Goal: Task Accomplishment & Management: Use online tool/utility

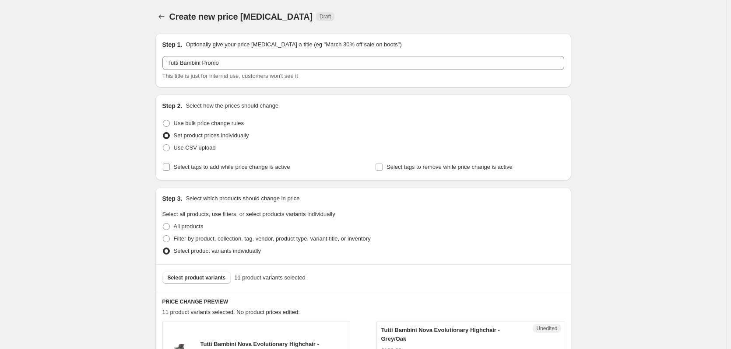
scroll to position [110, 0]
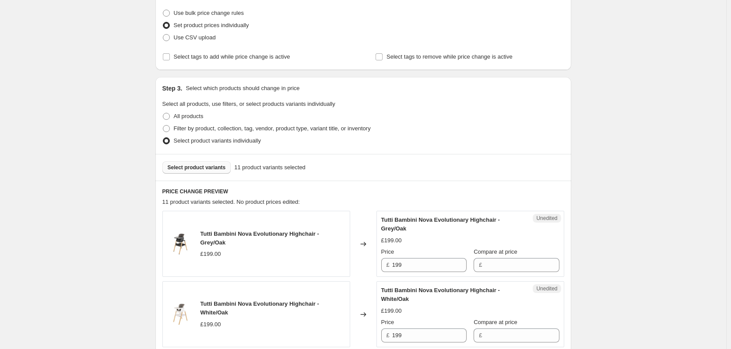
click at [206, 165] on span "Select product variants" at bounding box center [197, 167] width 58 height 7
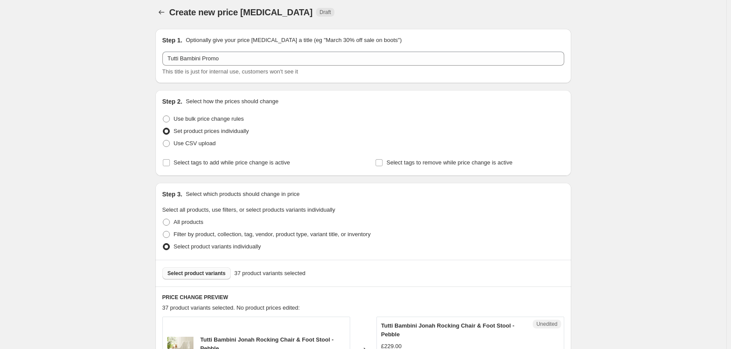
scroll to position [0, 0]
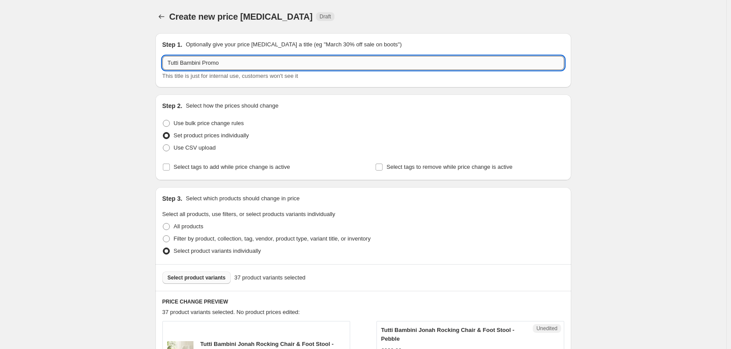
click at [258, 64] on input "Tutti Bambini Promo" at bounding box center [363, 63] width 402 height 14
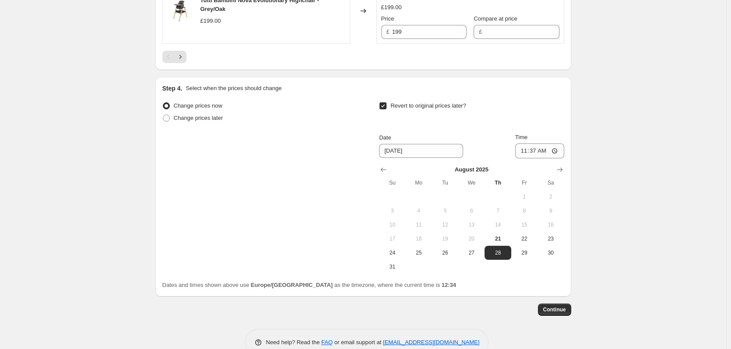
scroll to position [1693, 0]
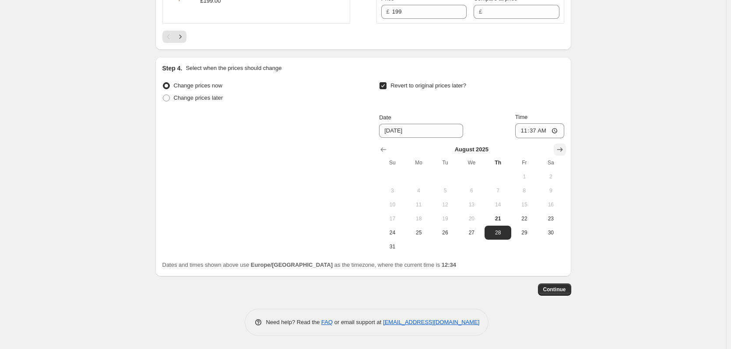
type input "Tutti Bambini Promo - Set 1"
click at [564, 150] on icon "Show next month, September 2025" at bounding box center [560, 149] width 9 height 9
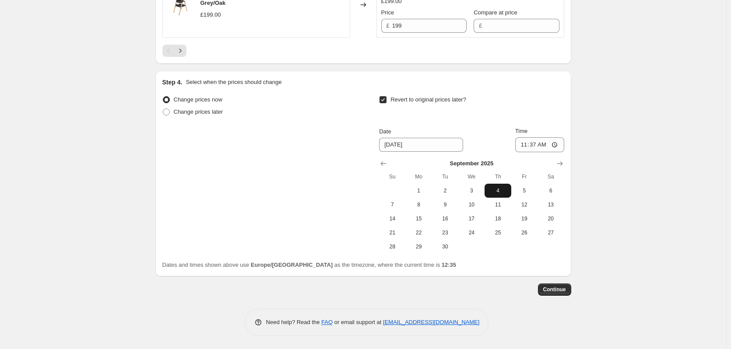
click at [498, 190] on span "4" at bounding box center [497, 190] width 19 height 7
type input "[DATE]"
click at [537, 143] on input "11:37" at bounding box center [539, 144] width 49 height 15
type input "15:00"
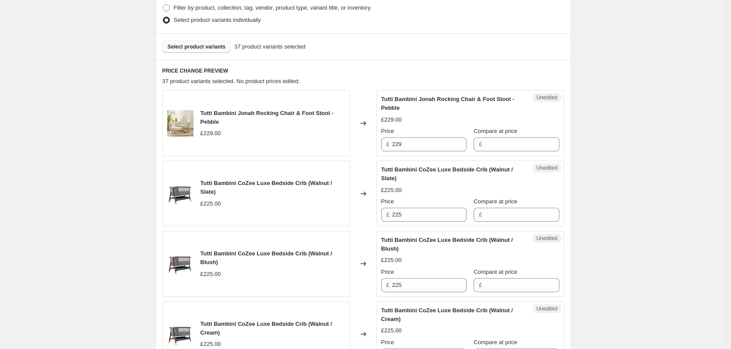
scroll to position [234, 0]
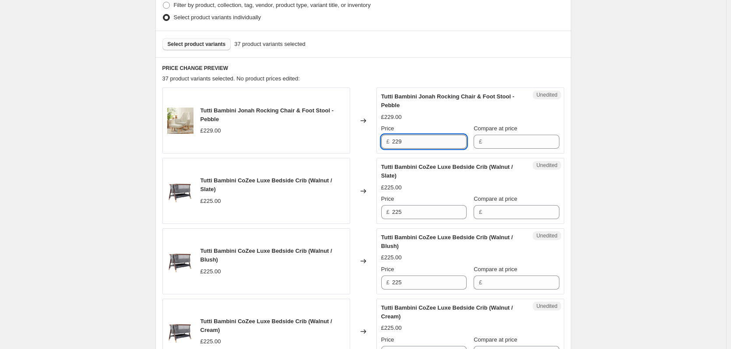
click at [410, 135] on input "229" at bounding box center [429, 142] width 74 height 14
click at [532, 141] on input "Compare at price" at bounding box center [522, 142] width 74 height 14
paste input "229"
type input "229"
click at [431, 141] on input "229" at bounding box center [429, 142] width 74 height 14
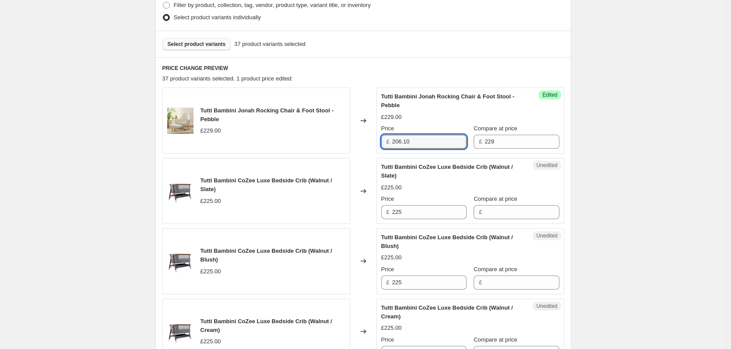
type input "206.10"
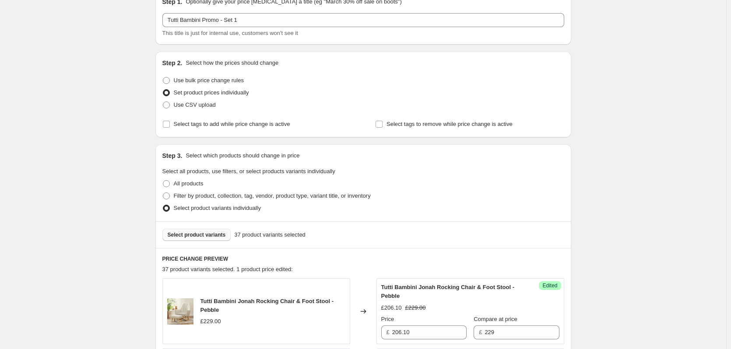
scroll to position [0, 0]
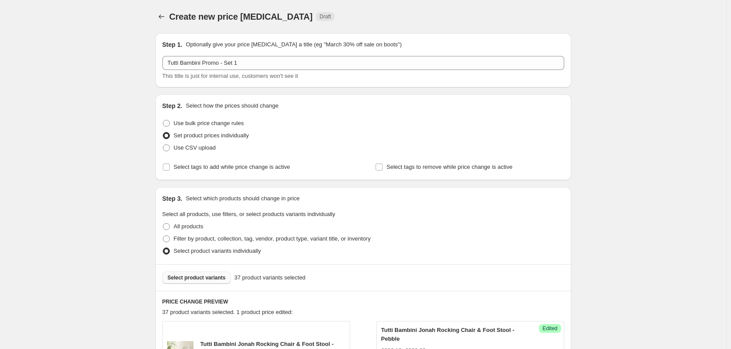
click at [190, 275] on span "Select product variants" at bounding box center [197, 278] width 58 height 7
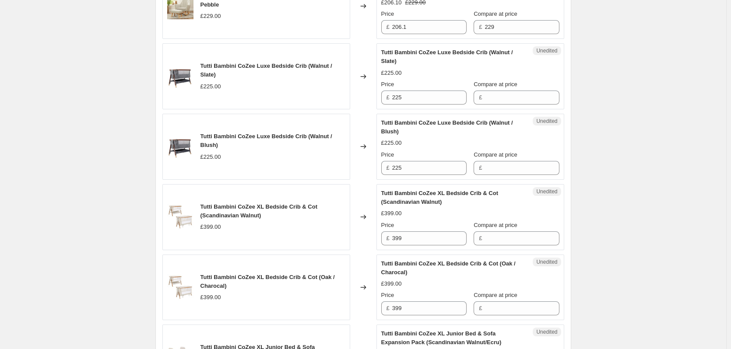
scroll to position [350, 0]
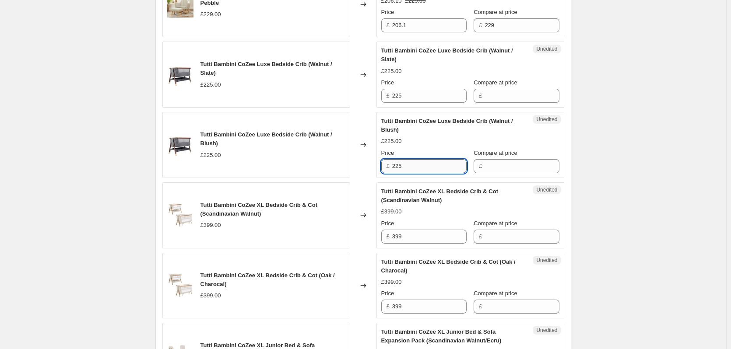
click at [434, 171] on input "225" at bounding box center [429, 166] width 74 height 14
drag, startPoint x: 538, startPoint y: 169, endPoint x: 486, endPoint y: 158, distance: 52.4
click at [538, 169] on input "Compare at price" at bounding box center [522, 166] width 74 height 14
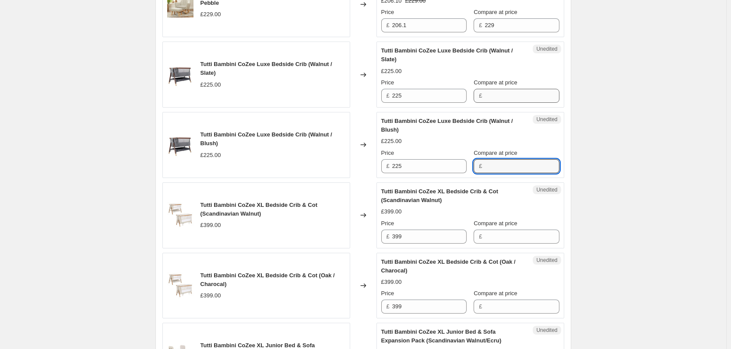
paste input "225"
type input "225"
click at [492, 93] on input "Compare at price" at bounding box center [522, 96] width 74 height 14
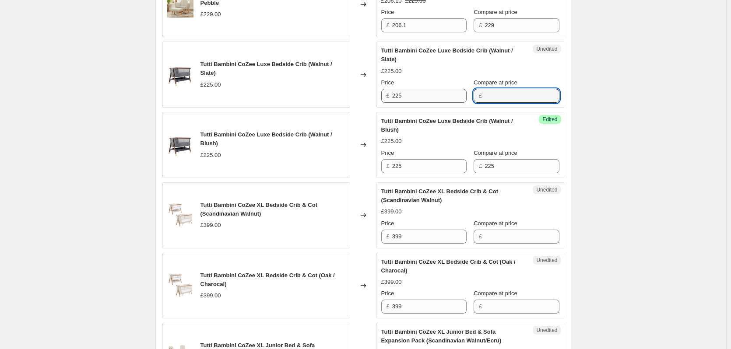
paste input "225"
type input "225"
click at [437, 101] on input "225" at bounding box center [429, 96] width 74 height 14
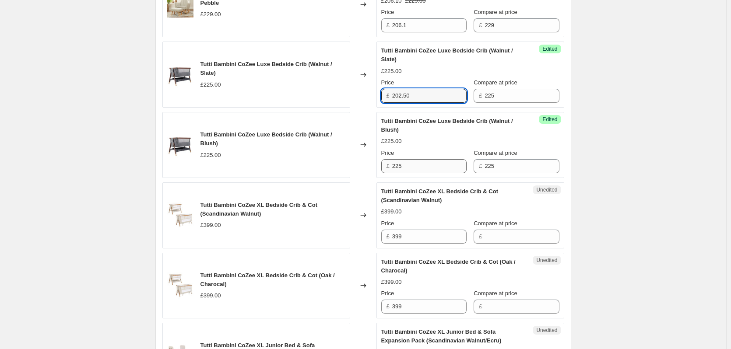
type input "202.50"
click at [426, 165] on input "225" at bounding box center [429, 166] width 74 height 14
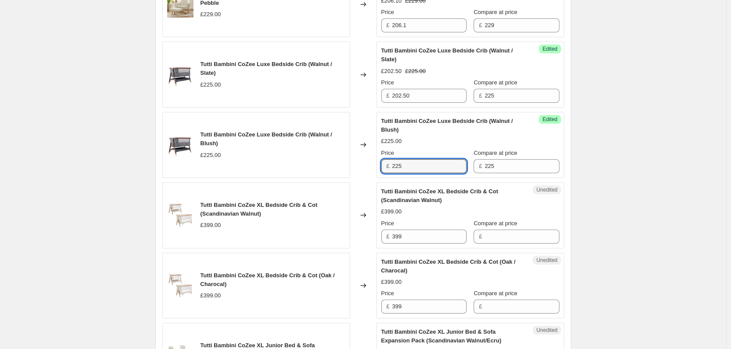
paste input "02.50"
type input "202.50"
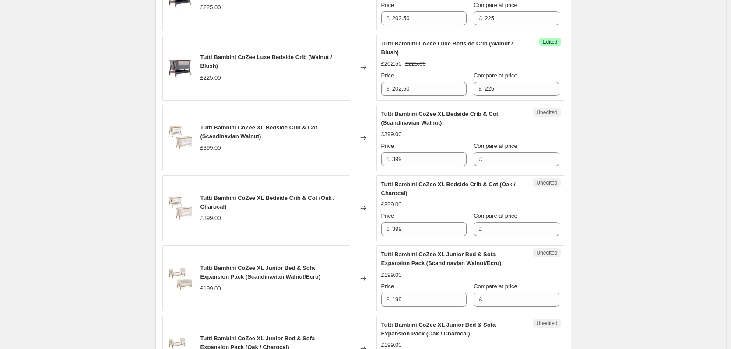
scroll to position [438, 0]
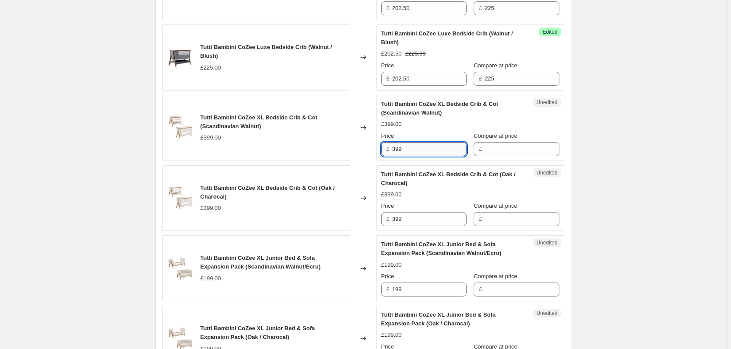
click at [440, 149] on input "399" at bounding box center [429, 149] width 74 height 14
click at [521, 154] on input "Compare at price" at bounding box center [522, 149] width 74 height 14
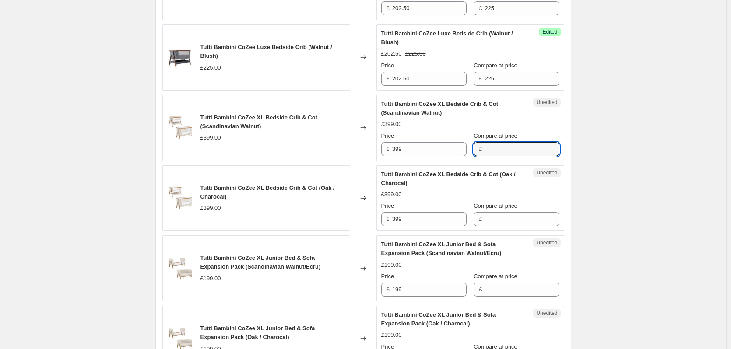
paste input "399"
type input "399"
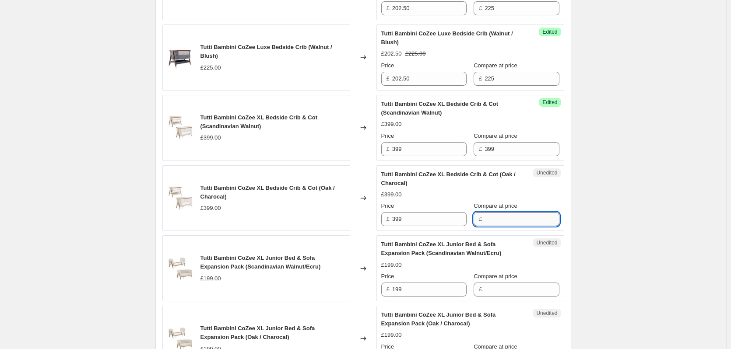
drag, startPoint x: 498, startPoint y: 218, endPoint x: 463, endPoint y: 208, distance: 36.6
click at [498, 218] on input "Compare at price" at bounding box center [522, 219] width 74 height 14
paste input "399"
type input "399"
click at [441, 158] on div "Success Edited Tutti Bambini CoZee XL Bedside Crib & Cot (Scandinavian Walnut) …" at bounding box center [471, 128] width 188 height 66
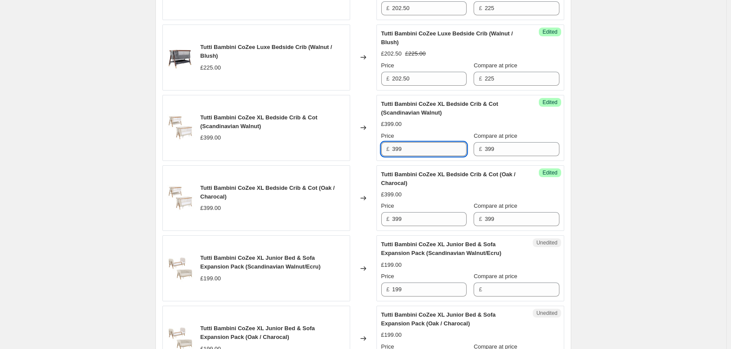
click at [442, 144] on input "399" at bounding box center [429, 149] width 74 height 14
type input "359.10"
click at [429, 218] on input "399" at bounding box center [429, 219] width 74 height 14
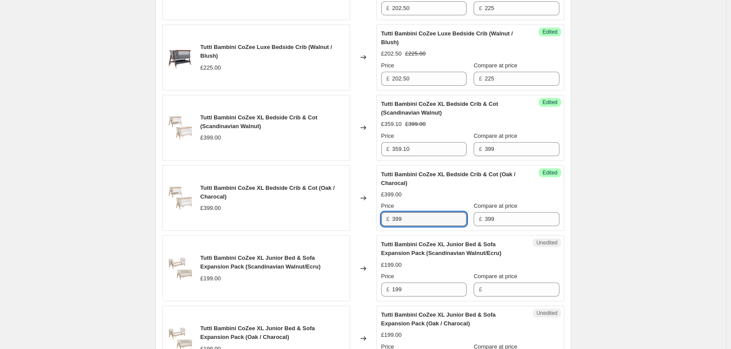
paste input "59.10"
type input "359.10"
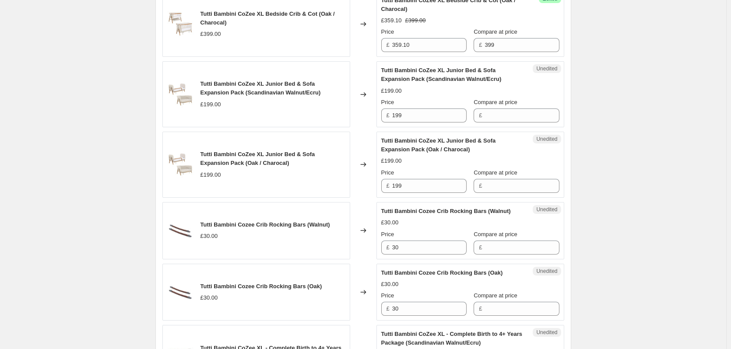
scroll to position [613, 0]
click at [421, 185] on input "199" at bounding box center [429, 185] width 74 height 14
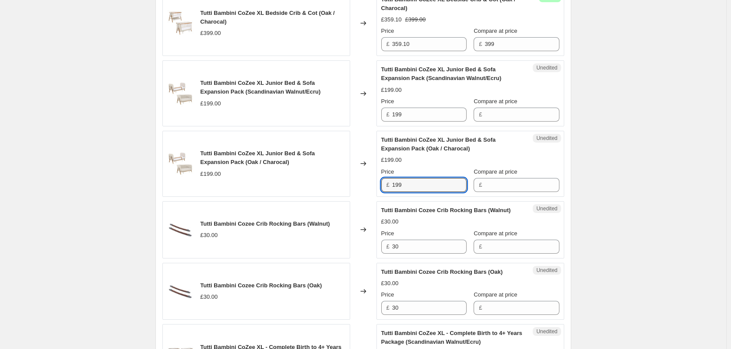
click at [520, 193] on div "Unedited Tutti Bambini CoZee XL Junior Bed & Sofa Expansion Pack (Oak / Charoca…" at bounding box center [471, 164] width 188 height 66
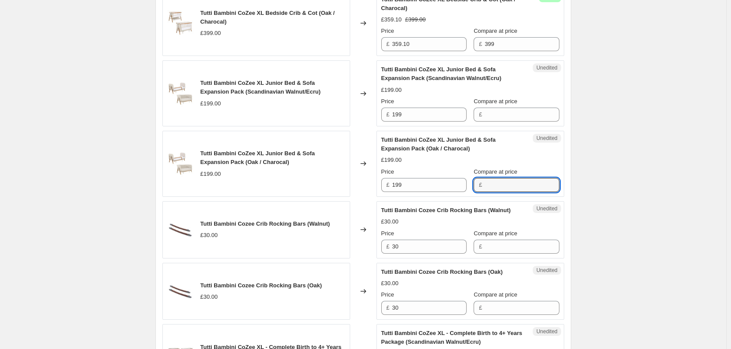
drag, startPoint x: 518, startPoint y: 185, endPoint x: 513, endPoint y: 171, distance: 14.8
click at [518, 185] on input "Compare at price" at bounding box center [522, 185] width 74 height 14
paste input "199"
type input "199"
click at [521, 118] on input "Compare at price" at bounding box center [522, 115] width 74 height 14
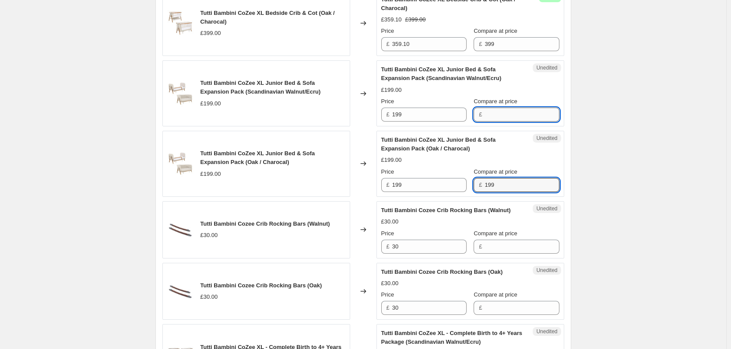
paste input "199"
type input "199"
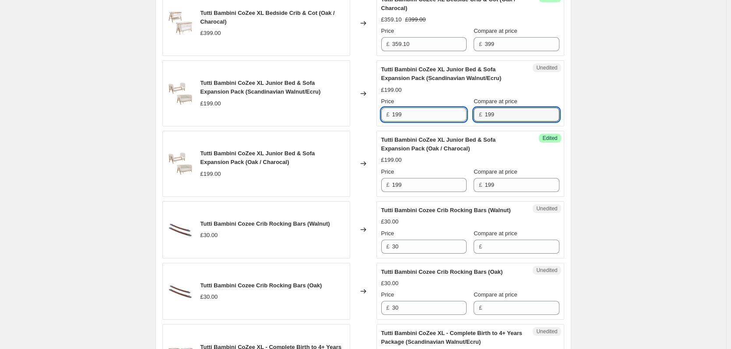
click at [449, 113] on input "199" at bounding box center [429, 115] width 74 height 14
type input "179.10"
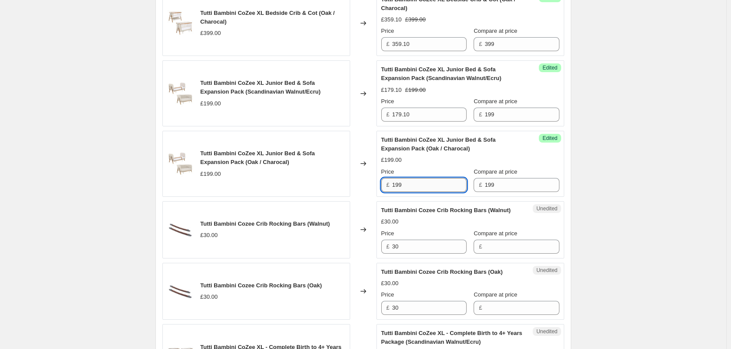
click at [418, 182] on input "199" at bounding box center [429, 185] width 74 height 14
paste input "79.10"
type input "179.10"
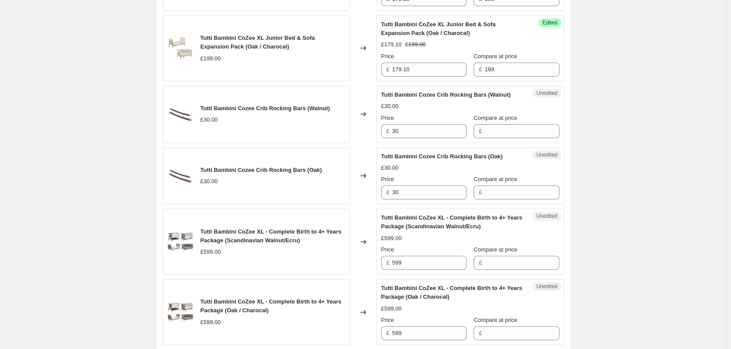
scroll to position [744, 0]
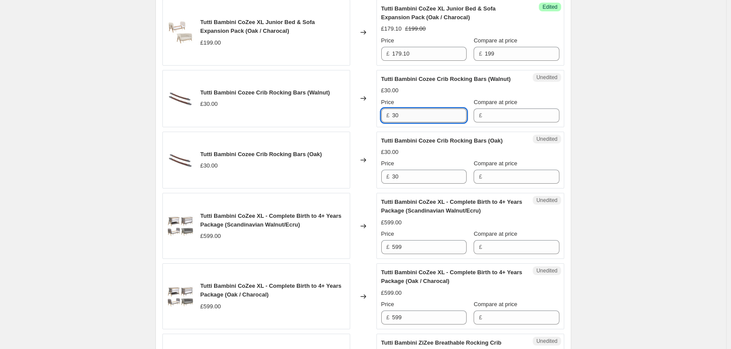
drag, startPoint x: 426, startPoint y: 127, endPoint x: 439, endPoint y: 125, distance: 13.3
click at [426, 123] on input "30" at bounding box center [429, 116] width 74 height 14
click at [513, 123] on input "Compare at price" at bounding box center [522, 116] width 74 height 14
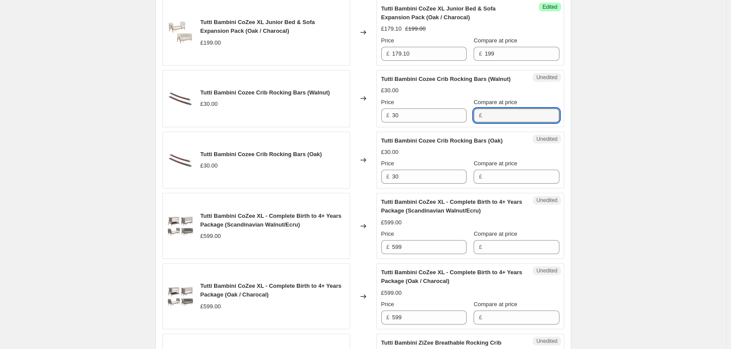
paste input "30"
type input "30"
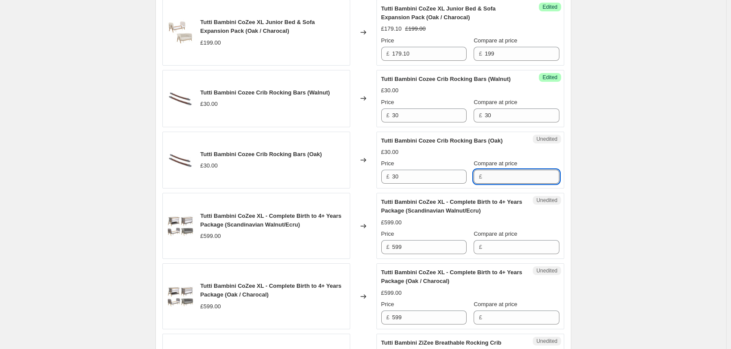
drag, startPoint x: 500, startPoint y: 190, endPoint x: 487, endPoint y: 188, distance: 12.9
click at [500, 184] on input "Compare at price" at bounding box center [522, 177] width 74 height 14
paste input "30"
type input "30"
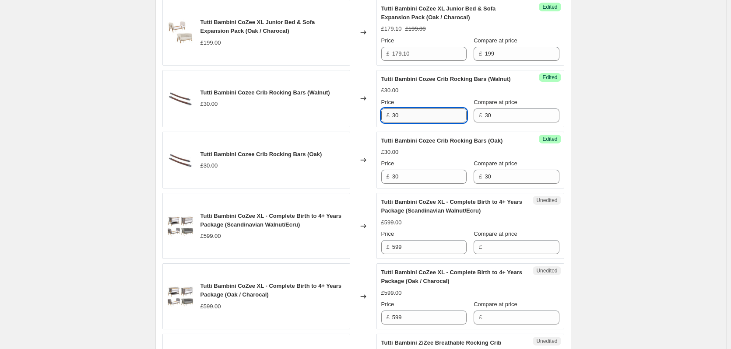
click at [421, 123] on input "30" at bounding box center [429, 116] width 74 height 14
type input "27"
click at [405, 184] on input "30" at bounding box center [429, 177] width 74 height 14
paste input "27"
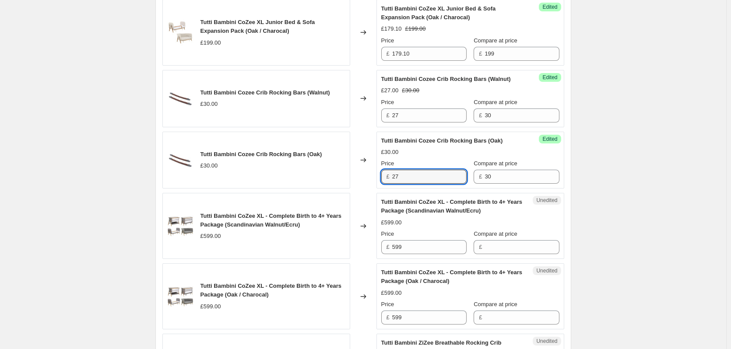
type input "27"
click at [628, 176] on div "Create new price [MEDICAL_DATA]. This page is ready Create new price [MEDICAL_D…" at bounding box center [363, 265] width 726 height 2019
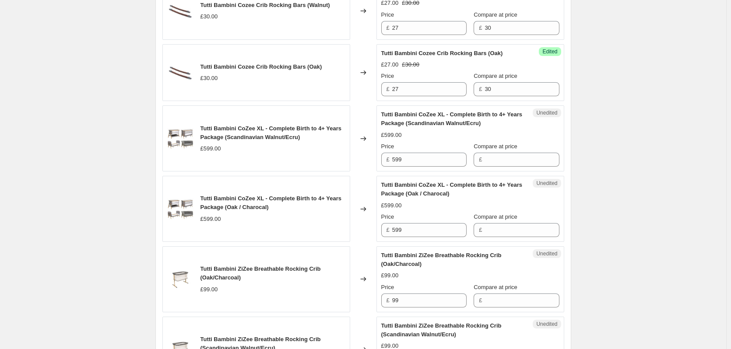
scroll to position [876, 0]
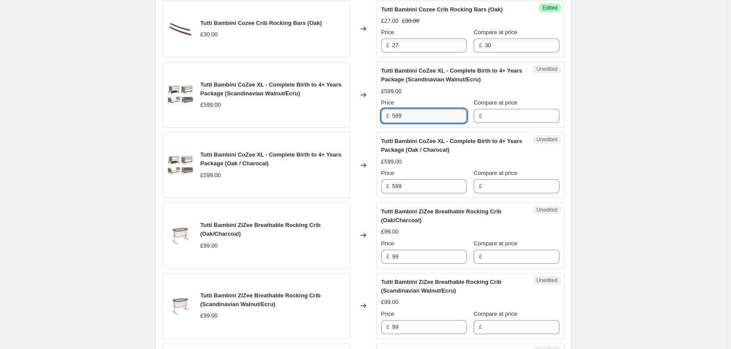
click at [416, 120] on input "599" at bounding box center [429, 116] width 74 height 14
click at [524, 123] on input "Compare at price" at bounding box center [522, 116] width 74 height 14
paste input "599"
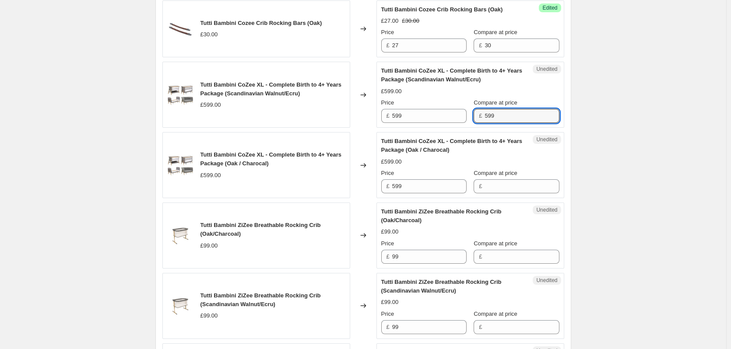
type input "599"
click at [507, 198] on div "Unedited Tutti Bambini CoZee XL - Complete Birth to 4+ Years Package (Oak / Cha…" at bounding box center [471, 165] width 188 height 66
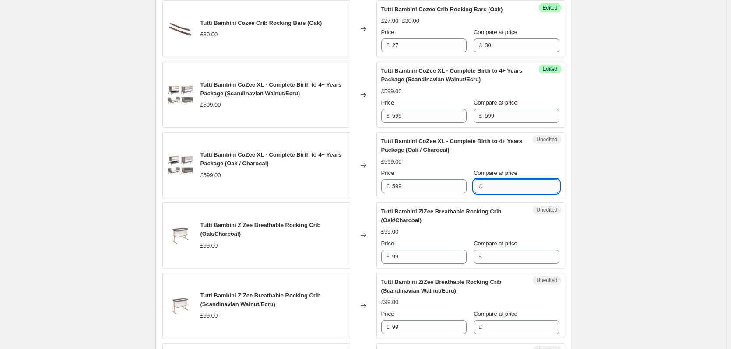
click at [507, 194] on input "Compare at price" at bounding box center [522, 187] width 74 height 14
paste input "599"
type input "599"
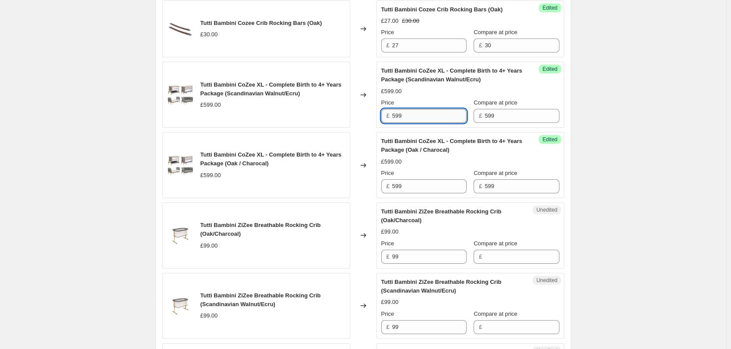
click at [420, 123] on input "599" at bounding box center [429, 116] width 74 height 14
type input "539.10"
click at [420, 192] on input "599" at bounding box center [429, 187] width 74 height 14
paste input "39.10"
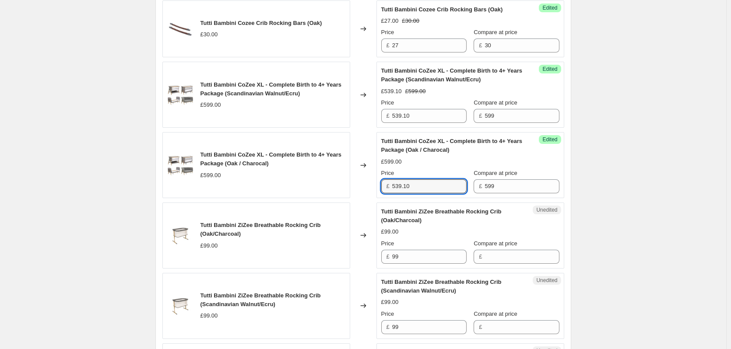
type input "539.10"
click at [645, 168] on div "Create new price [MEDICAL_DATA]. This page is ready Create new price [MEDICAL_D…" at bounding box center [363, 133] width 726 height 2019
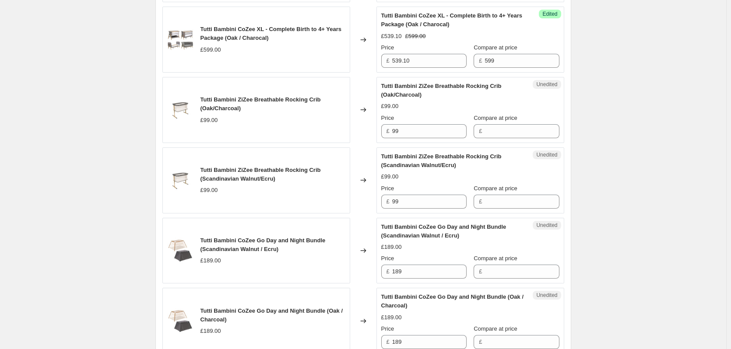
scroll to position [1051, 0]
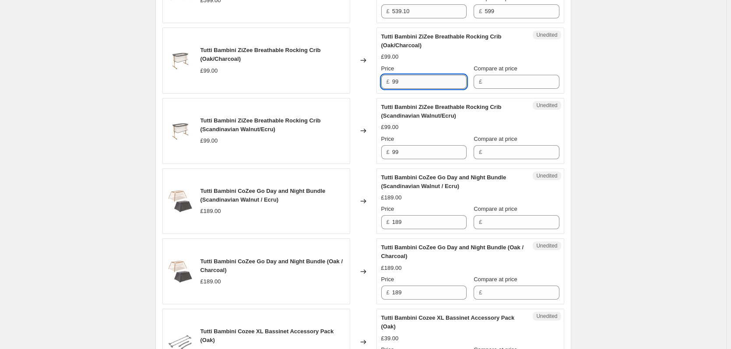
click at [415, 88] on input "99" at bounding box center [429, 82] width 74 height 14
drag, startPoint x: 524, startPoint y: 89, endPoint x: 519, endPoint y: 96, distance: 8.3
click at [524, 89] on input "Compare at price" at bounding box center [522, 82] width 74 height 14
paste input "99"
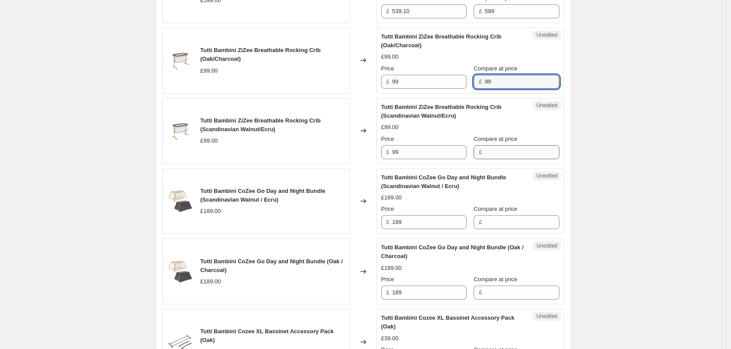
type input "99"
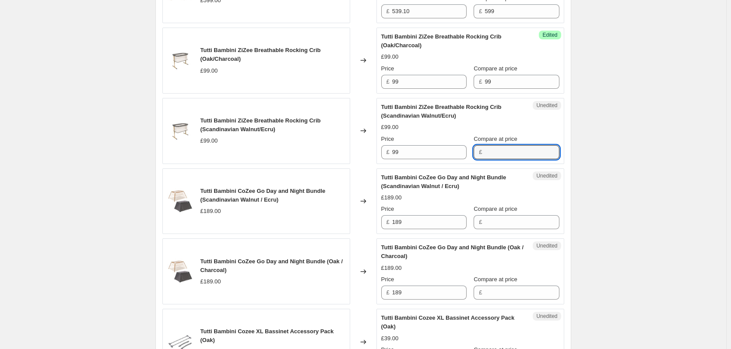
paste input "99"
drag, startPoint x: 504, startPoint y: 160, endPoint x: 480, endPoint y: 148, distance: 26.2
click at [504, 159] on input "99" at bounding box center [522, 152] width 74 height 14
type input "99"
click at [427, 85] on input "99" at bounding box center [429, 82] width 74 height 14
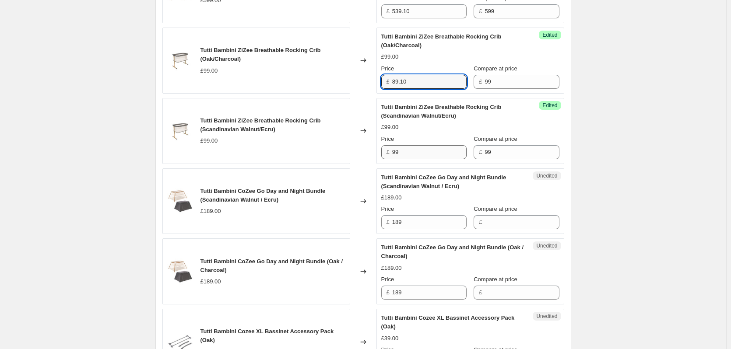
type input "89.10"
click at [409, 159] on input "99" at bounding box center [429, 152] width 74 height 14
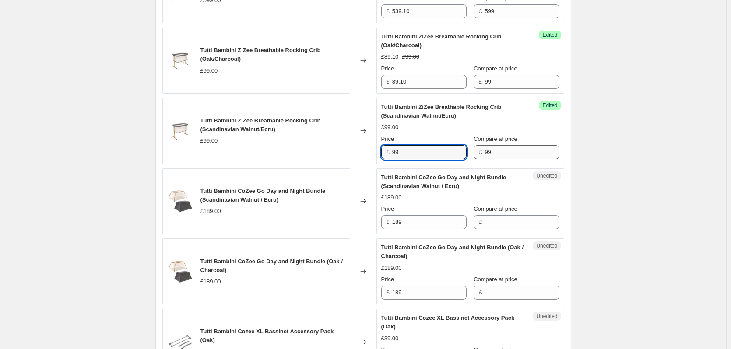
paste input "89.10"
type input "89.10"
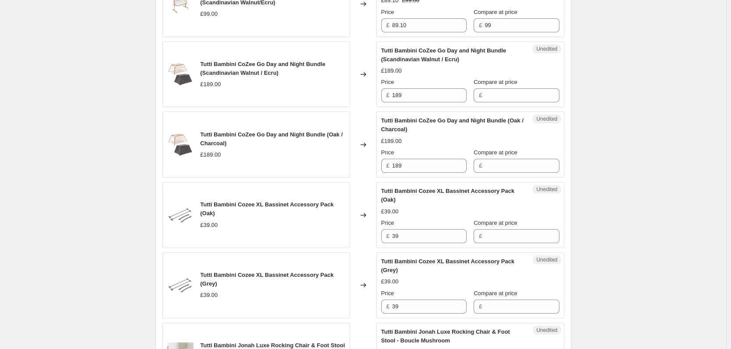
scroll to position [1182, 0]
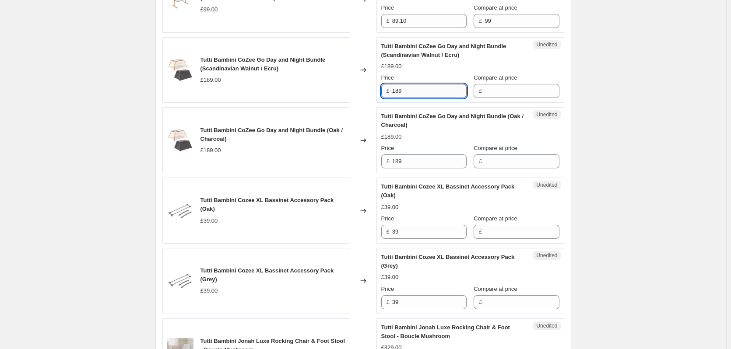
click at [441, 98] on input "189" at bounding box center [429, 91] width 74 height 14
click at [533, 103] on div "Unedited Tutti Bambini CoZee Go Day and Night Bundle (Scandinavian Walnut / Ecr…" at bounding box center [471, 70] width 188 height 66
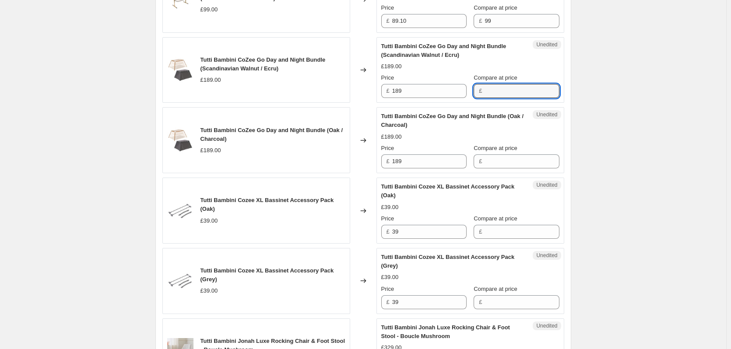
drag, startPoint x: 513, startPoint y: 101, endPoint x: 510, endPoint y: 109, distance: 8.7
click at [513, 98] on input "Compare at price" at bounding box center [522, 91] width 74 height 14
paste input "189"
type input "189"
paste input "189"
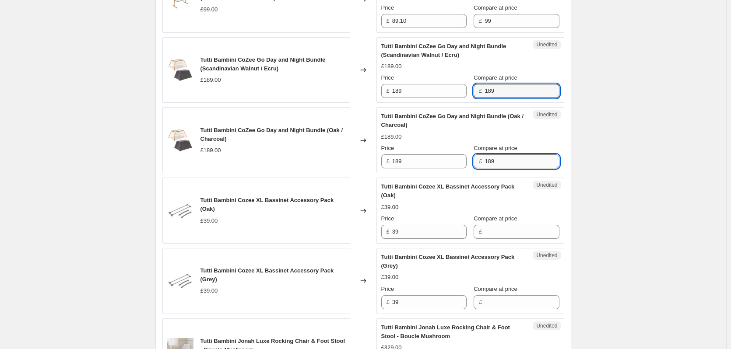
drag, startPoint x: 504, startPoint y: 171, endPoint x: 496, endPoint y: 166, distance: 8.9
click at [504, 169] on input "189" at bounding box center [522, 162] width 74 height 14
type input "189"
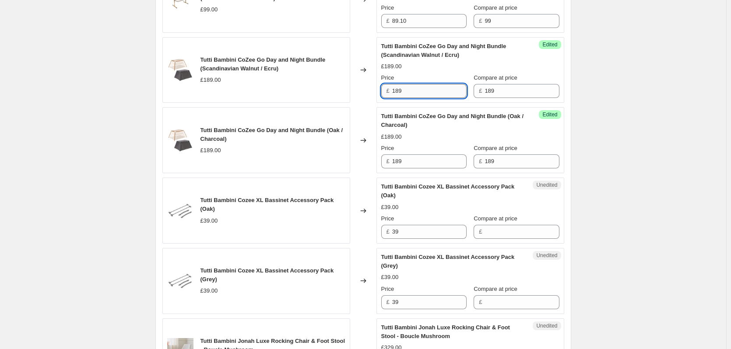
click at [415, 98] on input "189" at bounding box center [429, 91] width 74 height 14
type input "170.10"
click at [415, 168] on input "189" at bounding box center [429, 162] width 74 height 14
paste input "70.10"
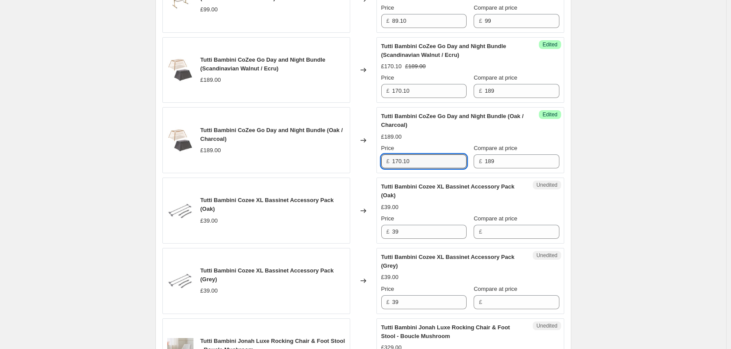
type input "170.10"
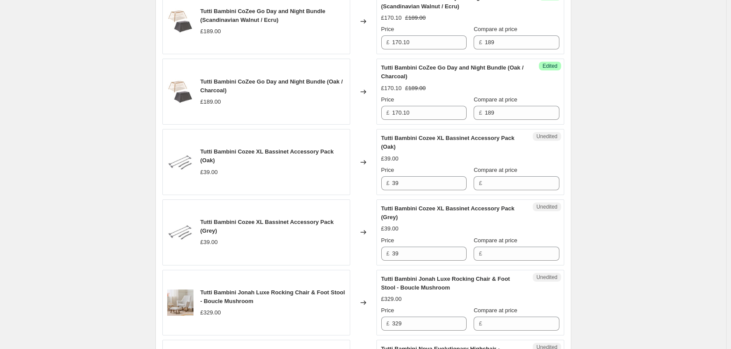
scroll to position [1313, 0]
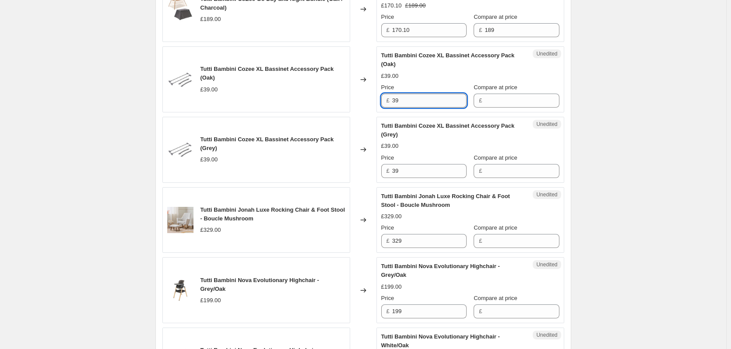
click at [421, 106] on input "39" at bounding box center [429, 101] width 74 height 14
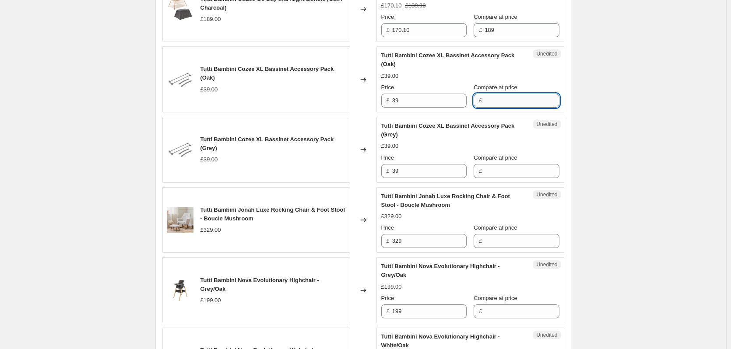
click at [510, 108] on input "Compare at price" at bounding box center [522, 101] width 74 height 14
paste input "39"
type input "39"
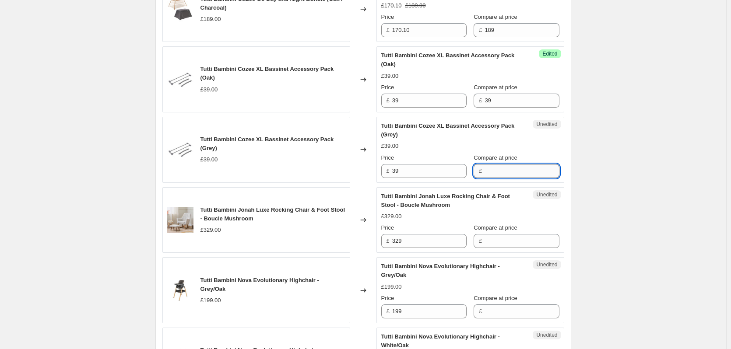
drag, startPoint x: 502, startPoint y: 179, endPoint x: 468, endPoint y: 150, distance: 44.4
click at [501, 178] on input "Compare at price" at bounding box center [522, 171] width 74 height 14
paste input "39"
type input "39"
click at [439, 113] on div "Success Edited Tutti Bambini Cozee XL Bassinet Accessory Pack (Oak) £39.00 Pric…" at bounding box center [471, 79] width 188 height 66
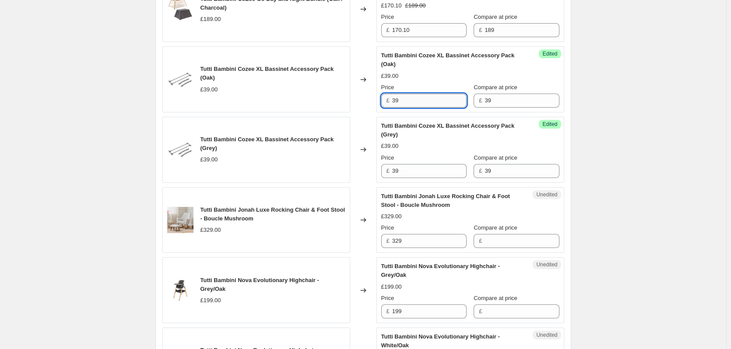
click at [432, 105] on input "39" at bounding box center [429, 101] width 74 height 14
type input "35.10"
click at [412, 178] on input "39" at bounding box center [429, 171] width 74 height 14
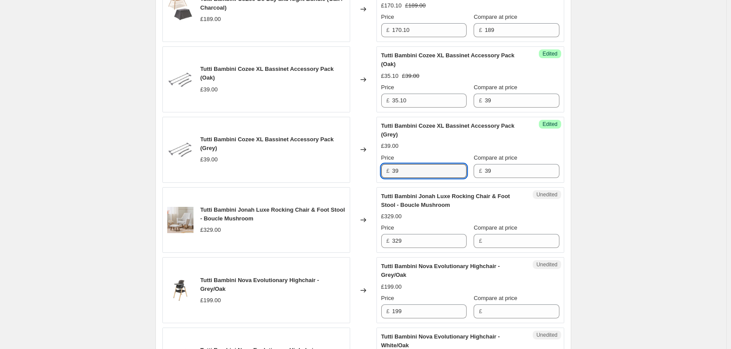
paste input "5.10"
type input "35.10"
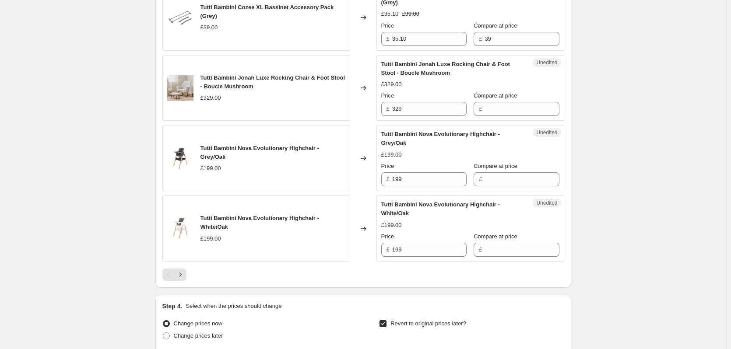
scroll to position [1445, 0]
click at [438, 117] on input "329" at bounding box center [429, 110] width 74 height 14
drag, startPoint x: 520, startPoint y: 127, endPoint x: 524, endPoint y: 120, distance: 7.8
click at [521, 122] on div "Unedited Tutti Bambini Jonah Luxe Rocking Chair & Foot Stool - Boucle Mushroom …" at bounding box center [471, 89] width 188 height 66
drag, startPoint x: 524, startPoint y: 120, endPoint x: 500, endPoint y: 122, distance: 23.7
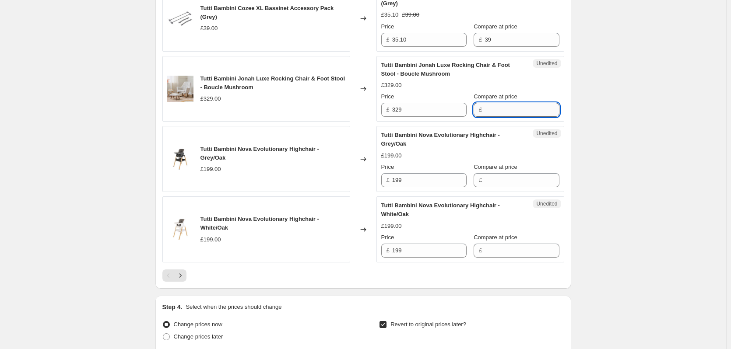
click at [524, 117] on input "Compare at price" at bounding box center [522, 110] width 74 height 14
paste input "329"
type input "329"
click at [428, 117] on input "329" at bounding box center [429, 110] width 74 height 14
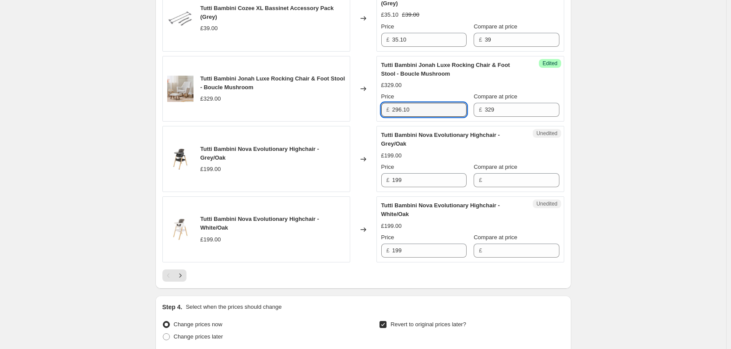
type input "296.10"
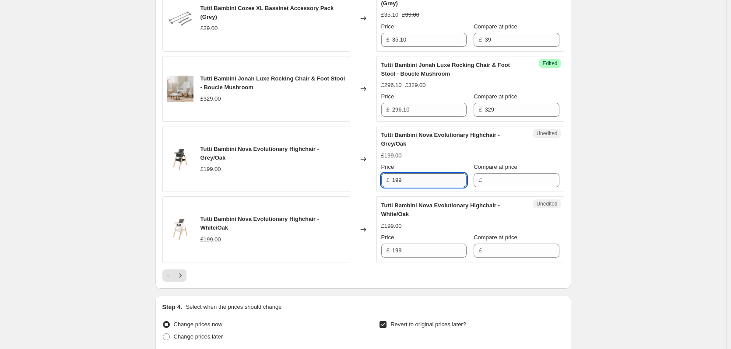
click at [422, 187] on input "199" at bounding box center [429, 180] width 74 height 14
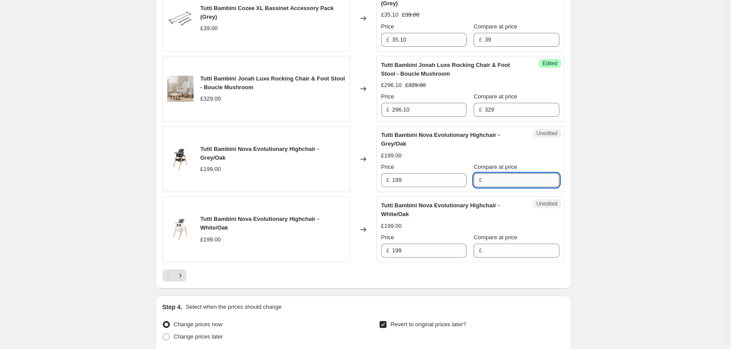
click at [509, 187] on input "Compare at price" at bounding box center [522, 180] width 74 height 14
paste input "199"
type input "199"
drag, startPoint x: 499, startPoint y: 264, endPoint x: 476, endPoint y: 251, distance: 25.9
click at [499, 258] on input "Compare at price" at bounding box center [522, 251] width 74 height 14
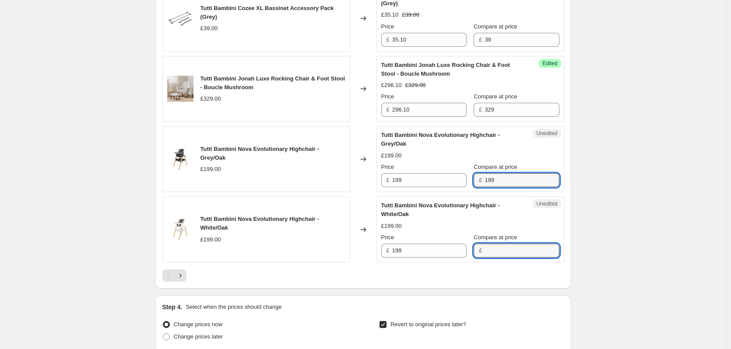
paste input "199"
type input "199"
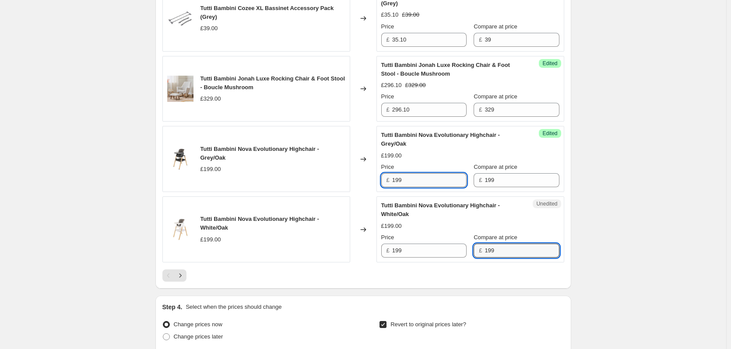
click at [420, 187] on input "199" at bounding box center [429, 180] width 74 height 14
type input "179.10"
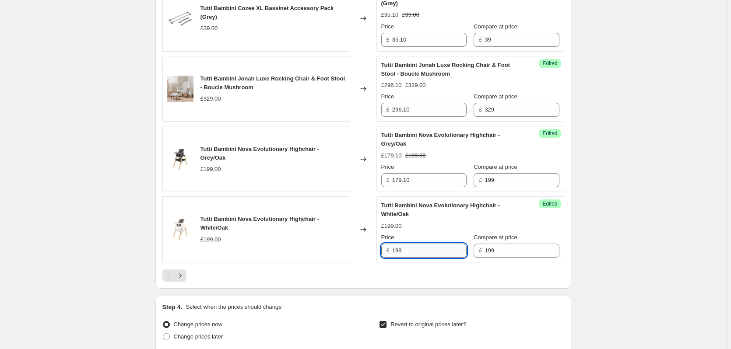
click at [425, 258] on input "199" at bounding box center [429, 251] width 74 height 14
paste input "79.10"
type input "179.10"
click at [184, 280] on icon "Next" at bounding box center [180, 275] width 9 height 9
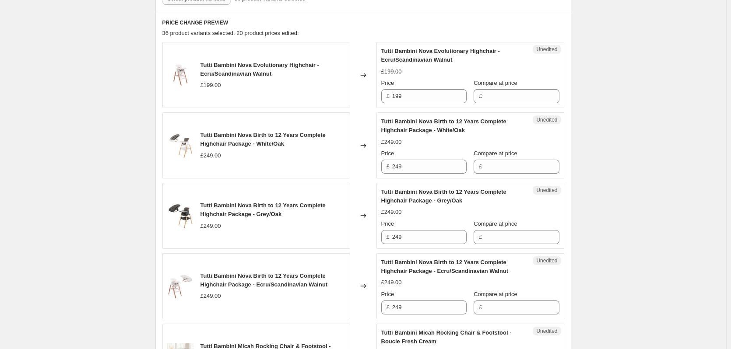
scroll to position [268, 0]
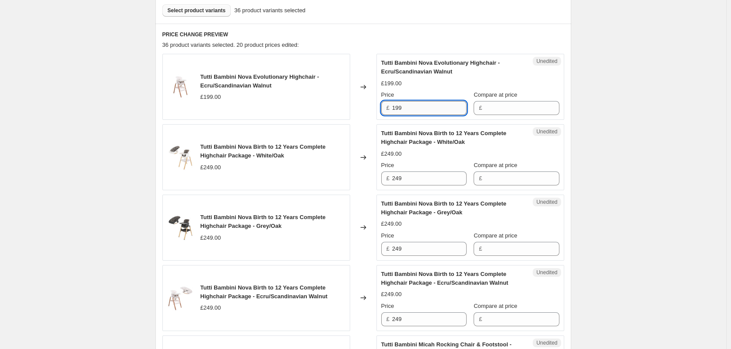
click at [415, 108] on input "199" at bounding box center [429, 108] width 74 height 14
paste input "79.10"
type input "179.10"
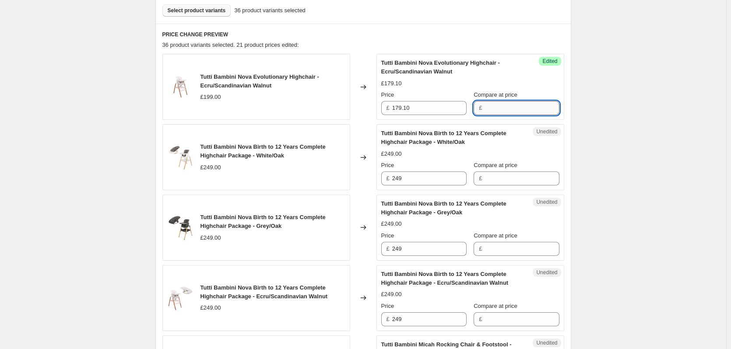
click at [514, 111] on input "Compare at price" at bounding box center [522, 108] width 74 height 14
type input "199"
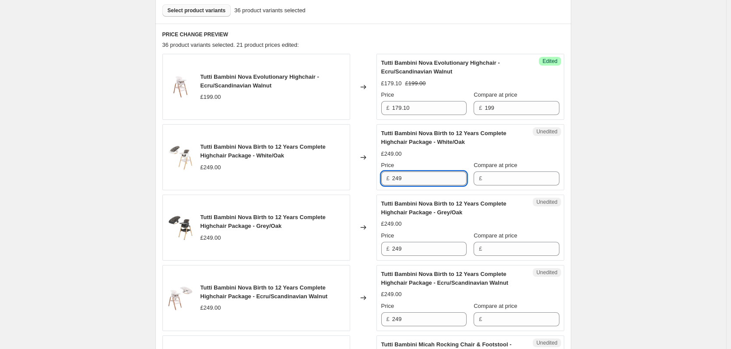
click at [426, 176] on input "249" at bounding box center [429, 179] width 74 height 14
click at [543, 186] on div "Unedited Tutti Bambini Nova Birth to 12 Years Complete Highchair Package - Whit…" at bounding box center [471, 157] width 188 height 66
click at [526, 176] on input "Compare at price" at bounding box center [522, 179] width 74 height 14
paste input "249"
type input "249"
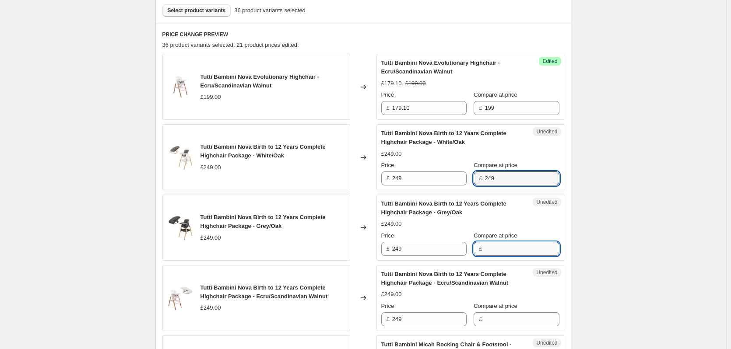
click at [507, 245] on input "Compare at price" at bounding box center [522, 249] width 74 height 14
paste input "249"
type input "249"
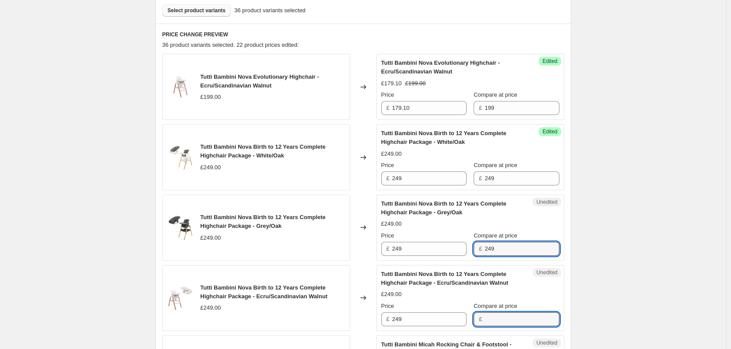
drag, startPoint x: 498, startPoint y: 319, endPoint x: 491, endPoint y: 306, distance: 14.5
click at [498, 319] on input "Compare at price" at bounding box center [522, 320] width 74 height 14
paste input "249"
type input "249"
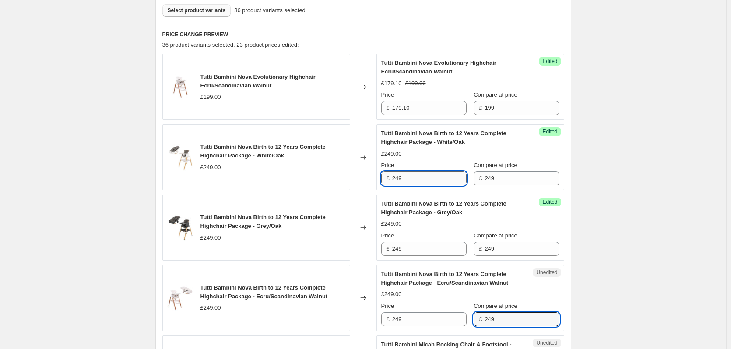
click at [440, 182] on input "249" at bounding box center [429, 179] width 74 height 14
type input "224.10"
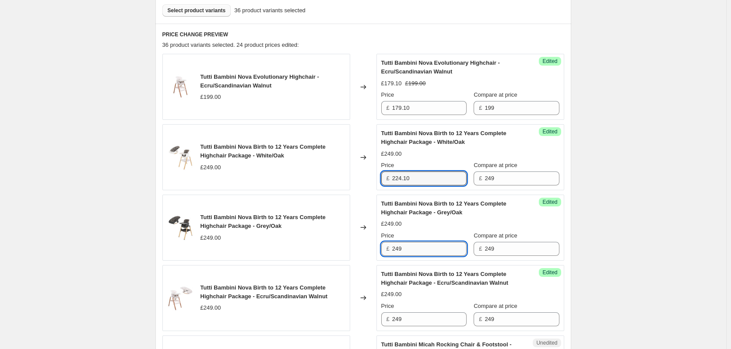
click at [424, 248] on input "249" at bounding box center [429, 249] width 74 height 14
paste input "24.10"
type input "224.10"
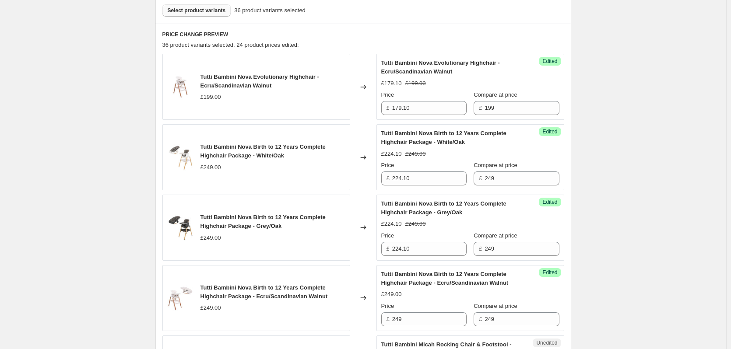
click at [405, 312] on div "Price £ 249" at bounding box center [423, 314] width 85 height 25
click at [408, 319] on input "249" at bounding box center [429, 320] width 74 height 14
paste input "24.10"
type input "224.10"
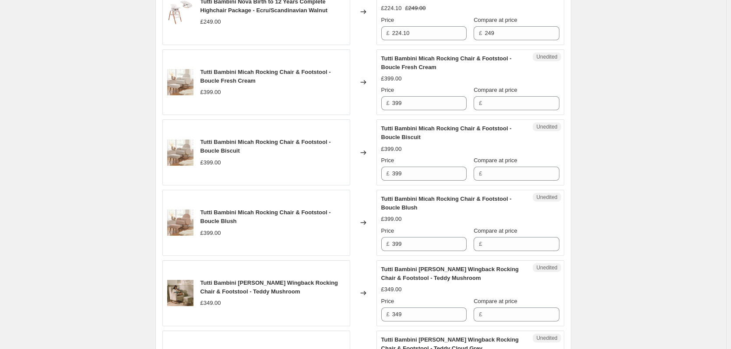
scroll to position [574, 0]
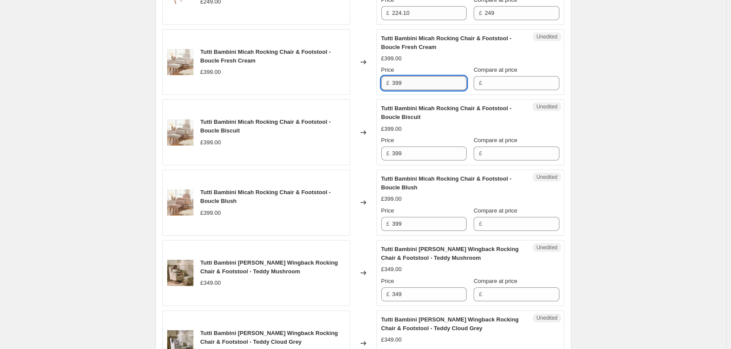
click at [433, 87] on input "399" at bounding box center [429, 83] width 74 height 14
click at [521, 84] on input "Compare at price" at bounding box center [522, 83] width 74 height 14
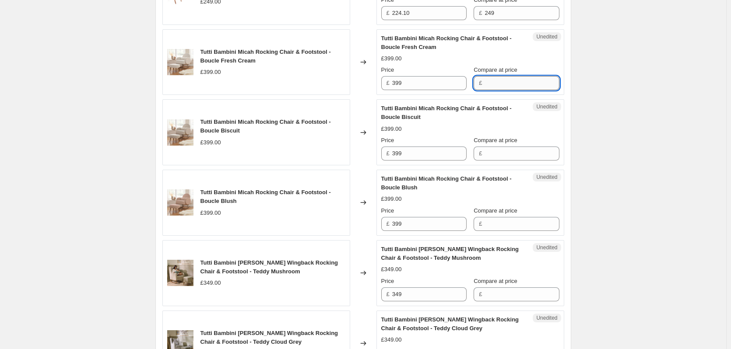
paste input "399"
type input "399"
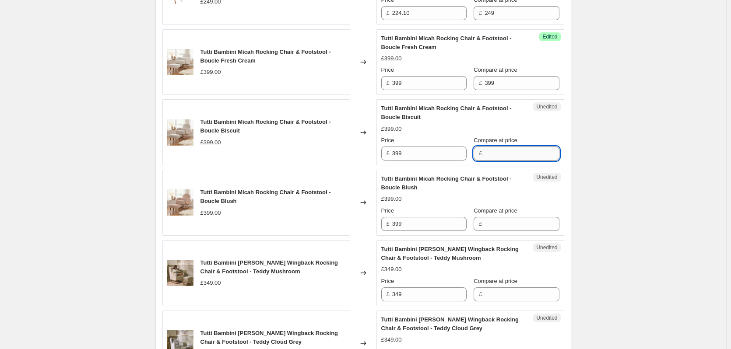
click at [507, 158] on input "Compare at price" at bounding box center [522, 154] width 74 height 14
paste input "399"
type input "399"
drag, startPoint x: 492, startPoint y: 219, endPoint x: 488, endPoint y: 215, distance: 5.6
click at [491, 219] on input "Compare at price" at bounding box center [522, 224] width 74 height 14
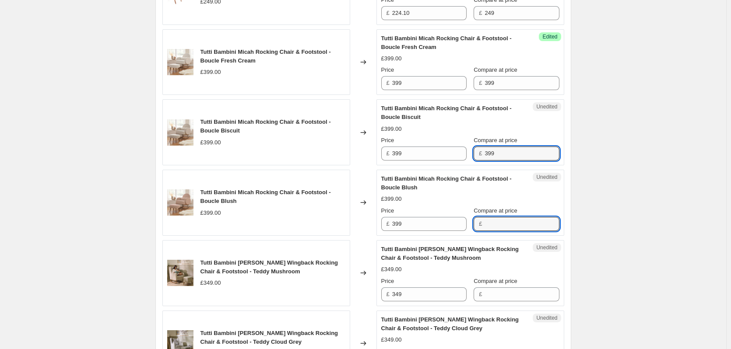
paste input "399"
type input "399"
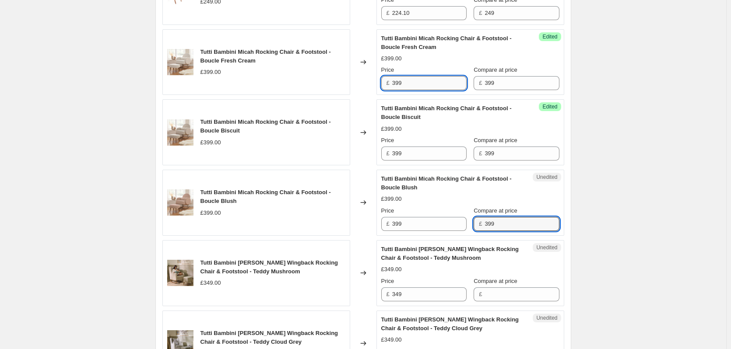
click at [432, 85] on input "399" at bounding box center [429, 83] width 74 height 14
type input "359.10"
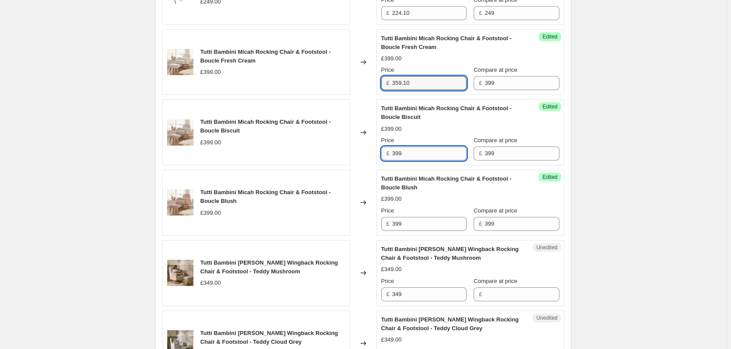
drag, startPoint x: 423, startPoint y: 151, endPoint x: 423, endPoint y: 159, distance: 7.5
click at [423, 152] on input "399" at bounding box center [429, 154] width 74 height 14
paste input "59.10"
type input "359.10"
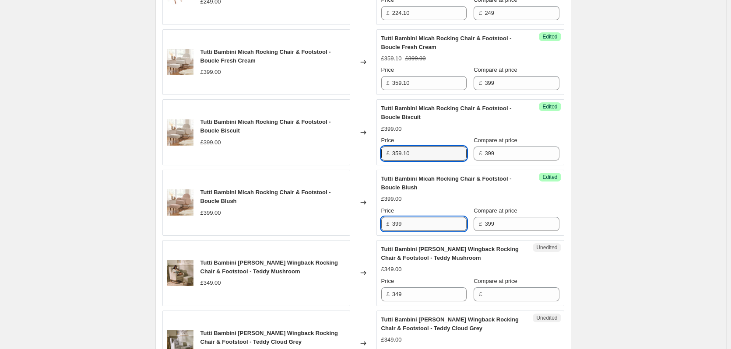
click at [419, 222] on input "399" at bounding box center [429, 224] width 74 height 14
paste input "59.10"
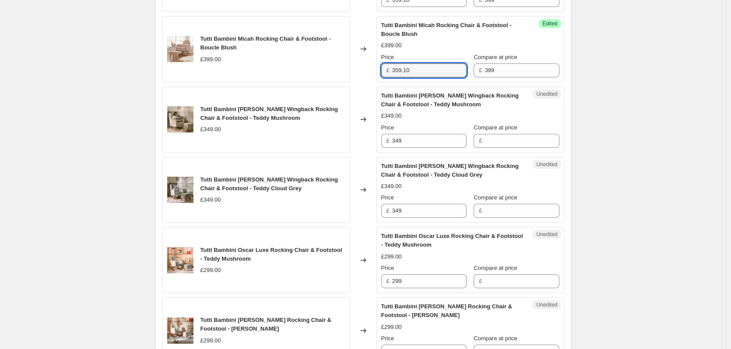
scroll to position [749, 0]
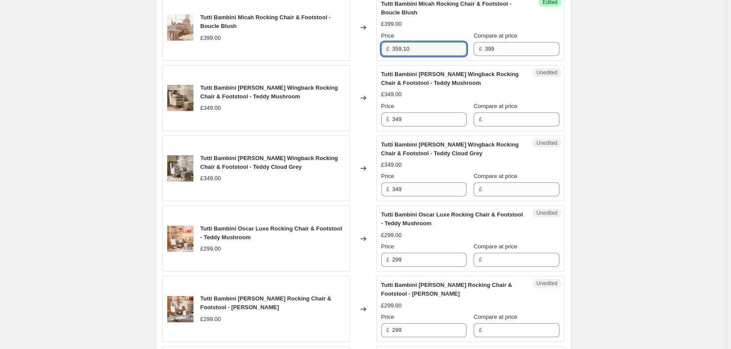
type input "359.10"
click at [642, 170] on div "Create new price [MEDICAL_DATA]. This page is ready Create new price [MEDICAL_D…" at bounding box center [363, 128] width 726 height 1755
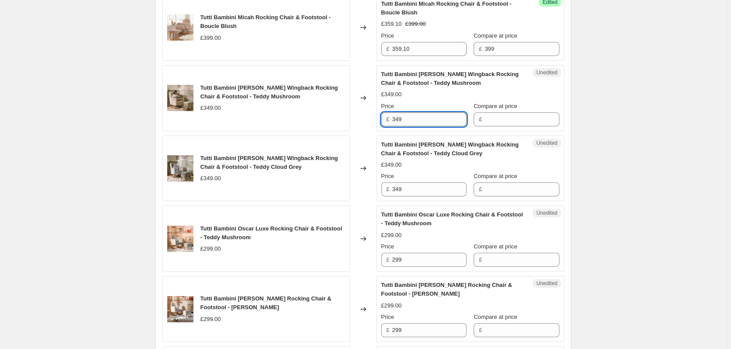
click at [427, 121] on input "349" at bounding box center [429, 120] width 74 height 14
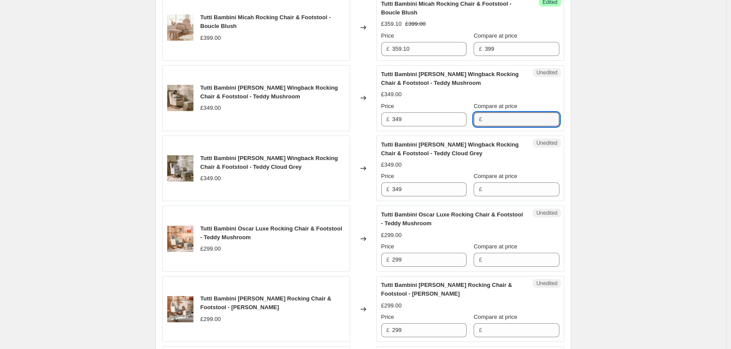
drag, startPoint x: 520, startPoint y: 122, endPoint x: 511, endPoint y: 156, distance: 35.9
click at [520, 122] on input "Compare at price" at bounding box center [522, 120] width 74 height 14
paste input "349"
type input "349"
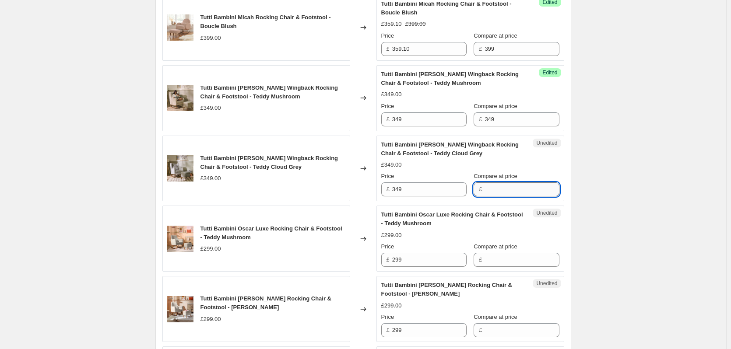
paste input "349"
drag, startPoint x: 507, startPoint y: 191, endPoint x: 468, endPoint y: 165, distance: 47.5
click at [507, 191] on input "349" at bounding box center [522, 190] width 74 height 14
type input "349"
click at [422, 120] on input "349" at bounding box center [429, 120] width 74 height 14
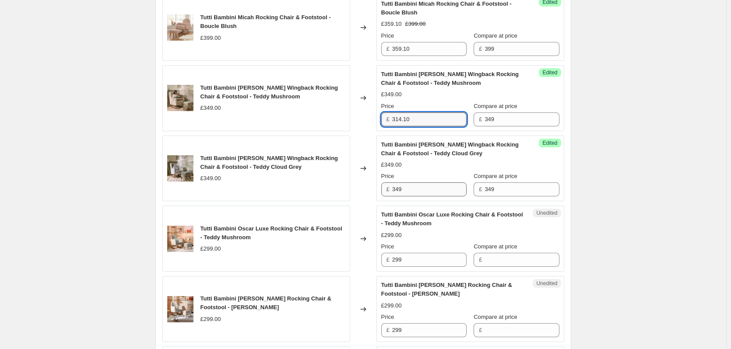
type input "314.10"
click at [418, 194] on input "349" at bounding box center [429, 190] width 74 height 14
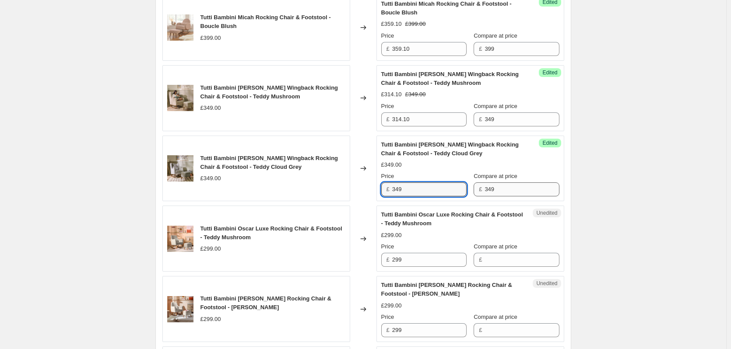
paste input "14.10"
type input "314.10"
click at [602, 184] on div "Create new price [MEDICAL_DATA]. This page is ready Create new price [MEDICAL_D…" at bounding box center [363, 128] width 726 height 1755
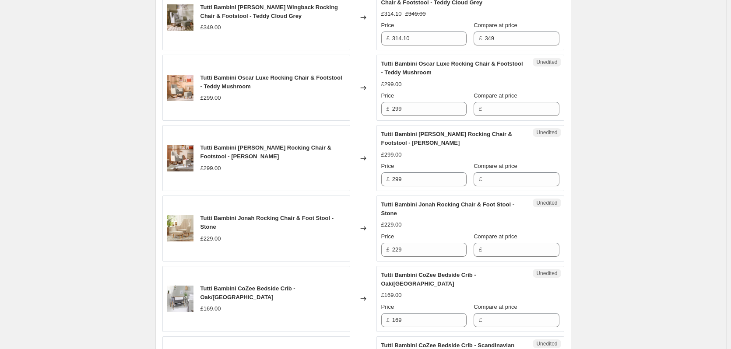
scroll to position [924, 0]
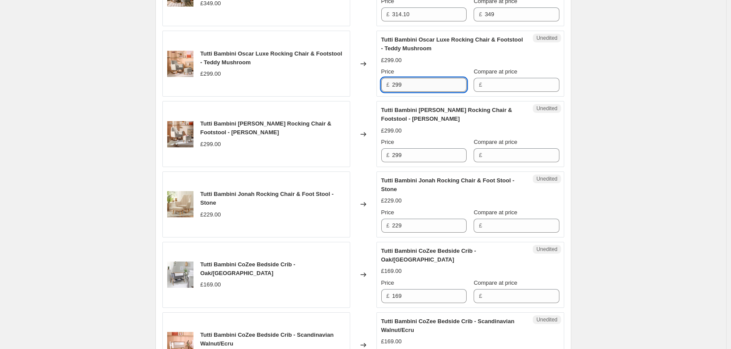
click at [447, 87] on input "299" at bounding box center [429, 85] width 74 height 14
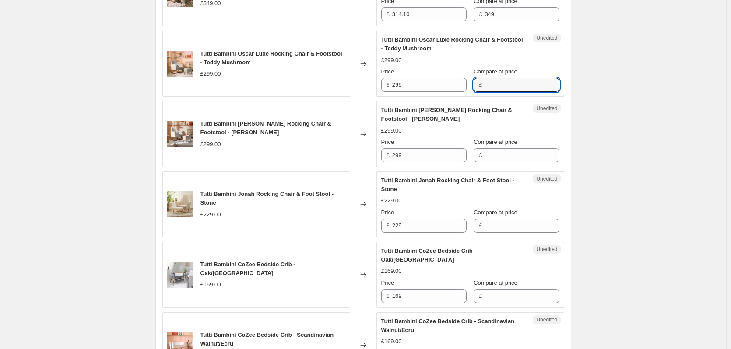
drag, startPoint x: 514, startPoint y: 88, endPoint x: 508, endPoint y: 97, distance: 10.3
click at [514, 88] on input "Compare at price" at bounding box center [522, 85] width 74 height 14
paste input "299"
type input "299"
drag, startPoint x: 496, startPoint y: 153, endPoint x: 481, endPoint y: 144, distance: 17.1
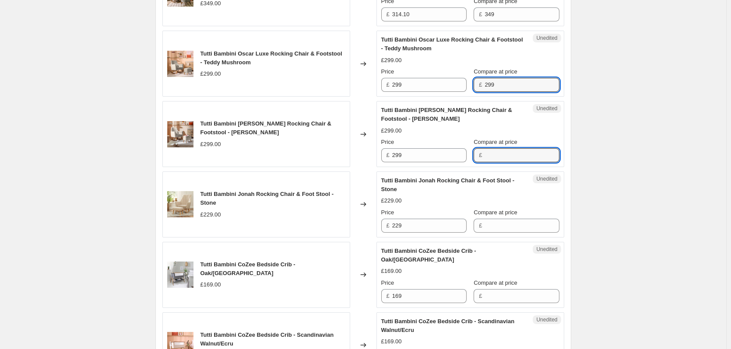
click at [496, 152] on input "Compare at price" at bounding box center [522, 155] width 74 height 14
paste input "299"
type input "299"
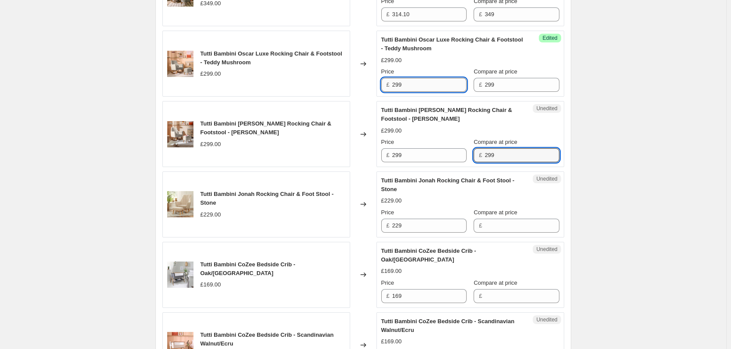
click at [424, 83] on input "299" at bounding box center [429, 85] width 74 height 14
type input "269.10"
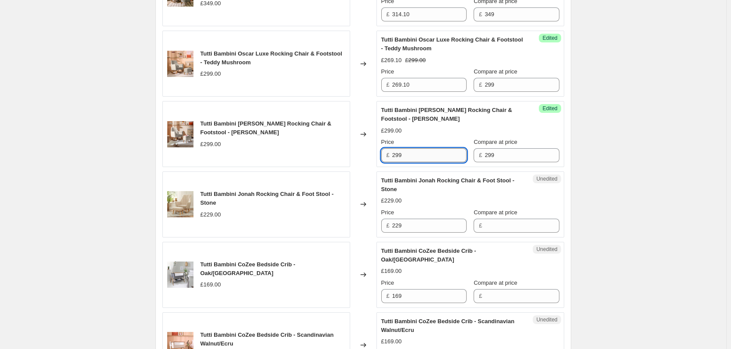
drag, startPoint x: 419, startPoint y: 155, endPoint x: 560, endPoint y: 150, distance: 140.2
click at [421, 155] on input "299" at bounding box center [429, 155] width 74 height 14
paste input "69.10"
type input "269.10"
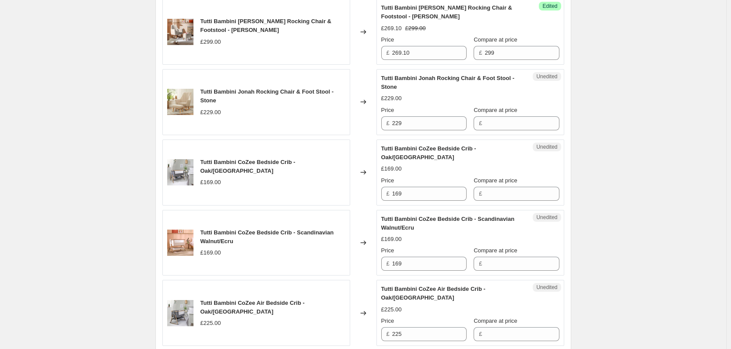
scroll to position [1056, 0]
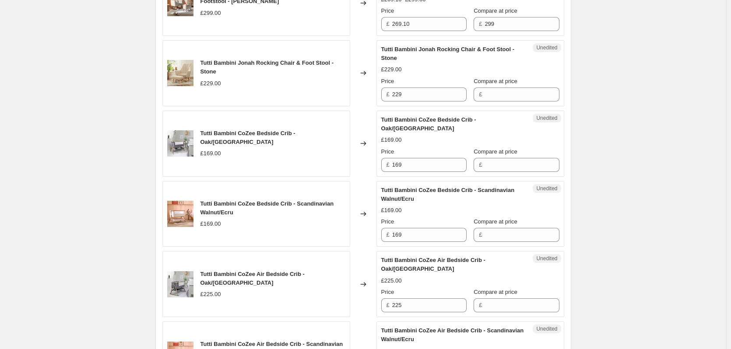
click at [439, 102] on div "Unedited Tutti Bambini Jonah Rocking Chair & Foot Stool - Stone £229.00 Price £…" at bounding box center [471, 73] width 188 height 66
click at [443, 95] on input "229" at bounding box center [429, 95] width 74 height 14
drag, startPoint x: 490, startPoint y: 99, endPoint x: 478, endPoint y: 100, distance: 12.3
click at [490, 99] on input "Compare at price" at bounding box center [522, 95] width 74 height 14
paste input "229"
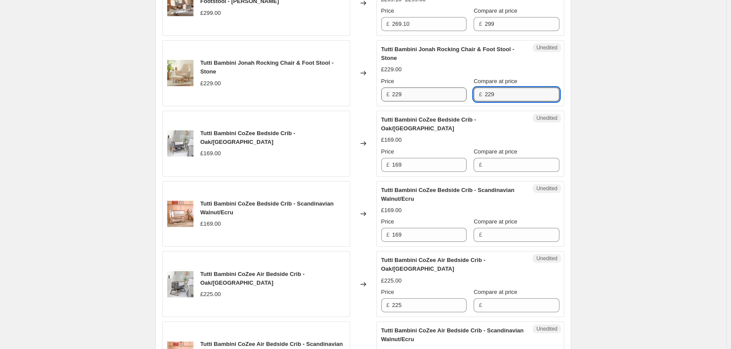
type input "229"
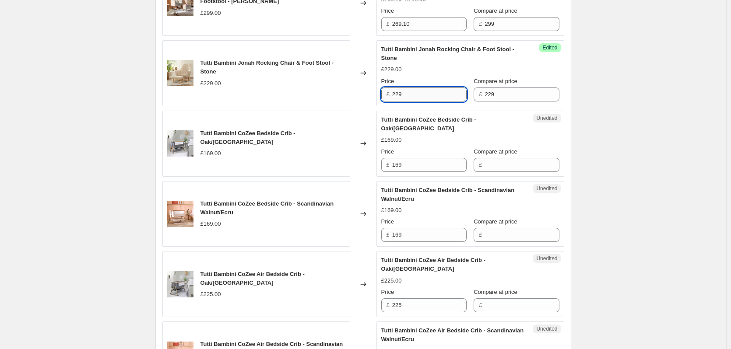
click at [433, 92] on input "229" at bounding box center [429, 95] width 74 height 14
type input "206.10"
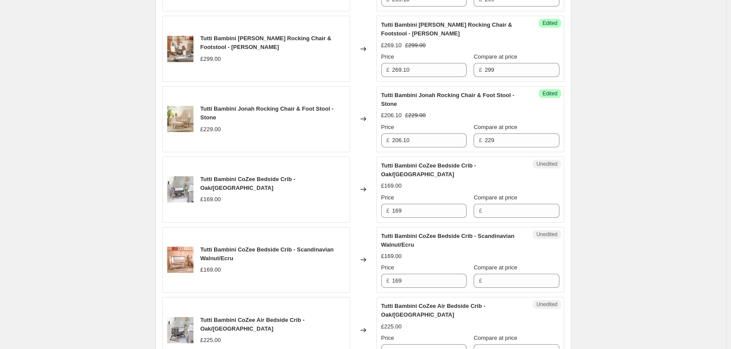
scroll to position [1095, 0]
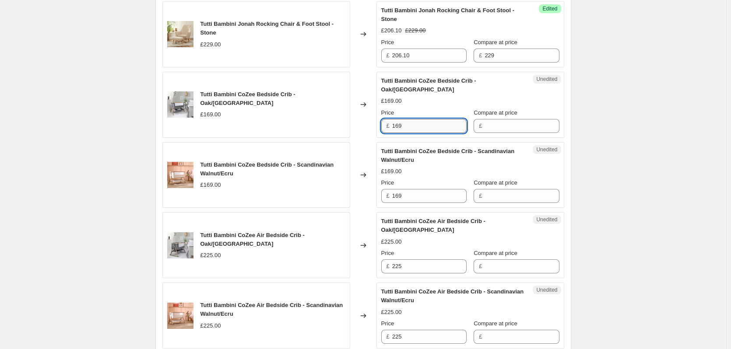
click at [415, 127] on input "169" at bounding box center [429, 126] width 74 height 14
click at [522, 131] on input "Compare at price" at bounding box center [522, 126] width 74 height 14
paste input "169"
type input "169"
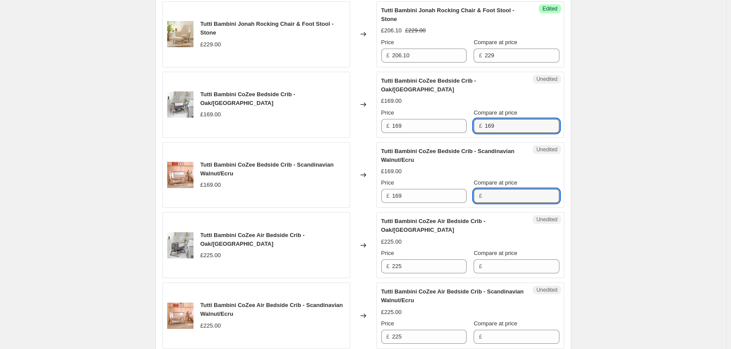
paste input "169"
drag, startPoint x: 499, startPoint y: 194, endPoint x: 489, endPoint y: 189, distance: 11.2
click at [499, 194] on input "Compare at price" at bounding box center [522, 196] width 74 height 14
type input "169"
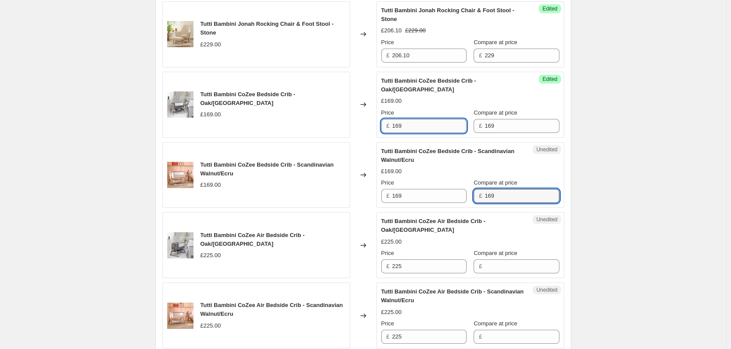
click at [436, 122] on input "169" at bounding box center [429, 126] width 74 height 14
type input "152.10"
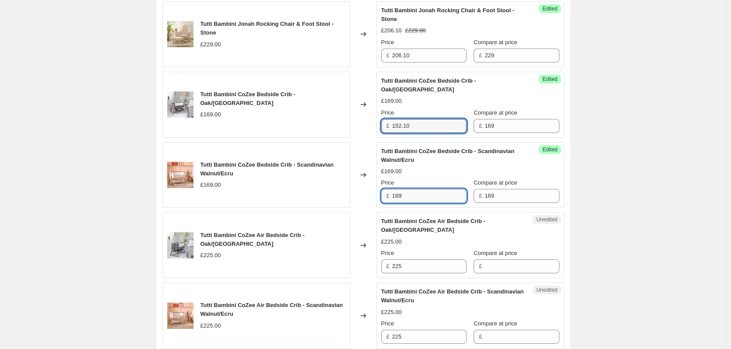
click at [435, 201] on input "169" at bounding box center [429, 196] width 74 height 14
paste input "52.10"
type input "152.10"
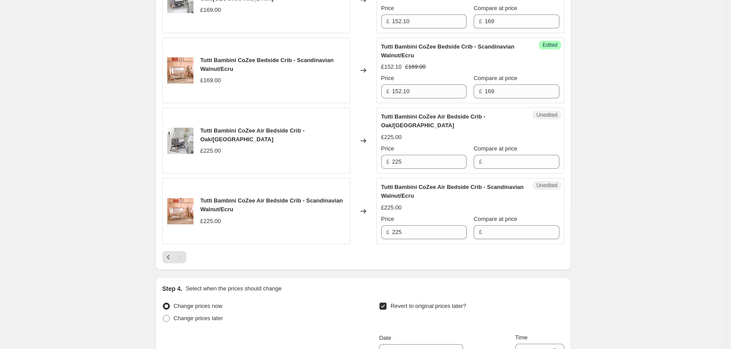
scroll to position [1226, 0]
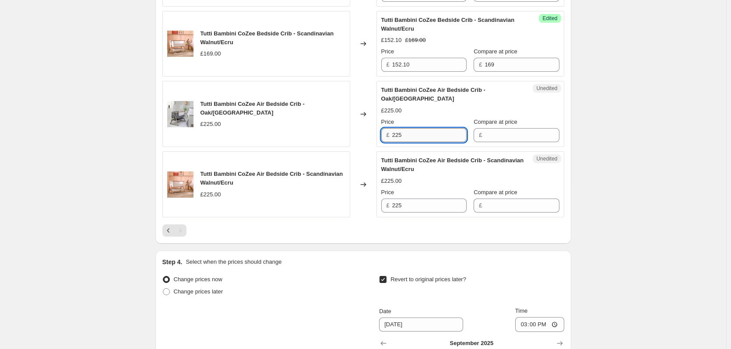
click at [433, 137] on input "225" at bounding box center [429, 135] width 74 height 14
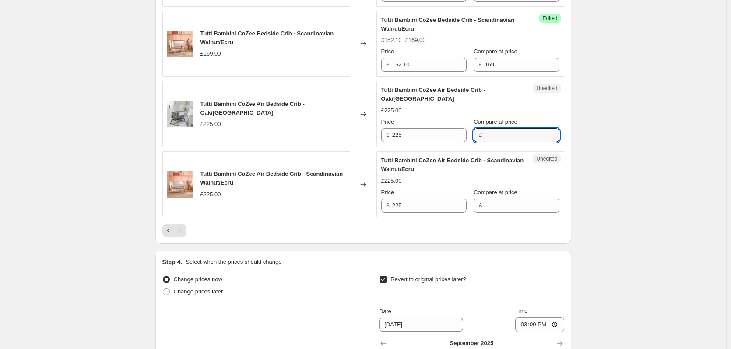
click at [528, 142] on input "Compare at price" at bounding box center [522, 135] width 74 height 14
paste input "225"
type input "225"
click at [507, 197] on div "Compare at price £" at bounding box center [516, 200] width 85 height 25
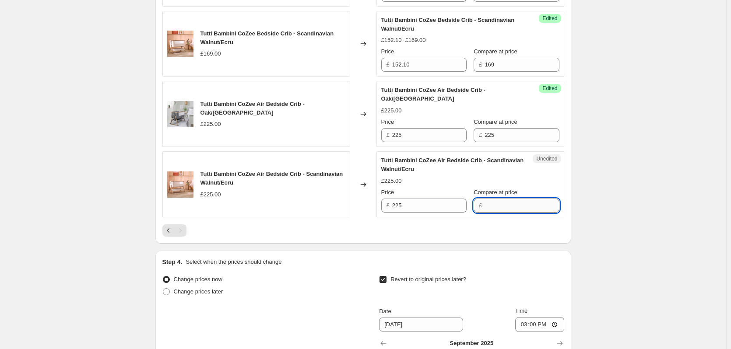
click at [502, 203] on input "Compare at price" at bounding box center [522, 206] width 74 height 14
paste input "225"
type input "225"
click at [411, 124] on div "Price" at bounding box center [423, 122] width 85 height 9
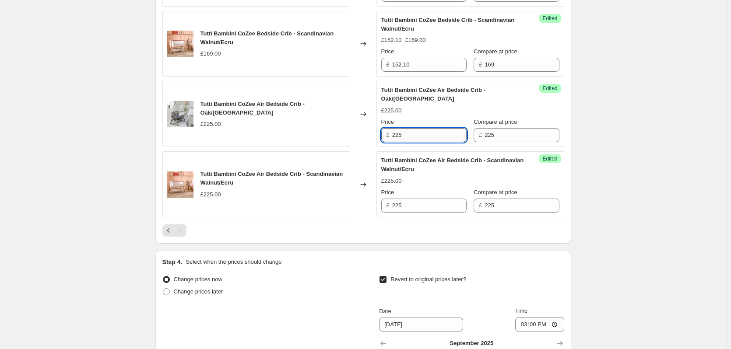
click at [411, 132] on input "225" at bounding box center [429, 135] width 74 height 14
type input "202.50"
click at [425, 208] on input "225" at bounding box center [429, 206] width 74 height 14
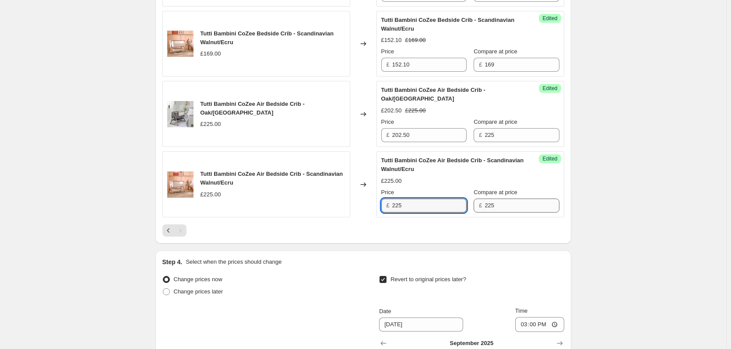
paste input "02.50"
type input "202.50"
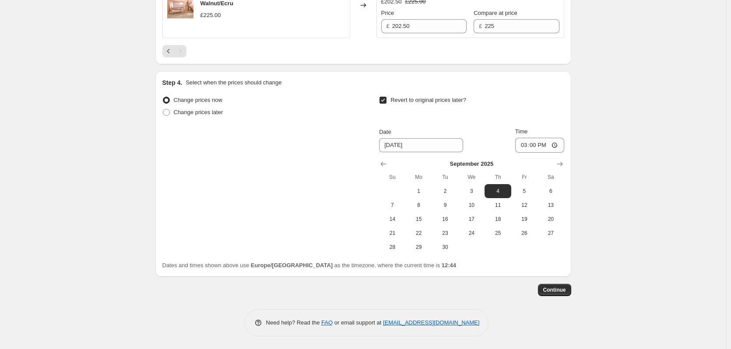
scroll to position [1406, 0]
click at [566, 291] on span "Continue" at bounding box center [554, 289] width 23 height 7
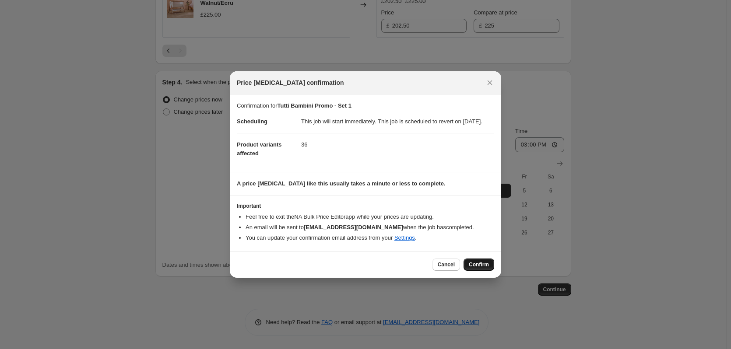
click at [484, 268] on span "Confirm" at bounding box center [479, 264] width 20 height 7
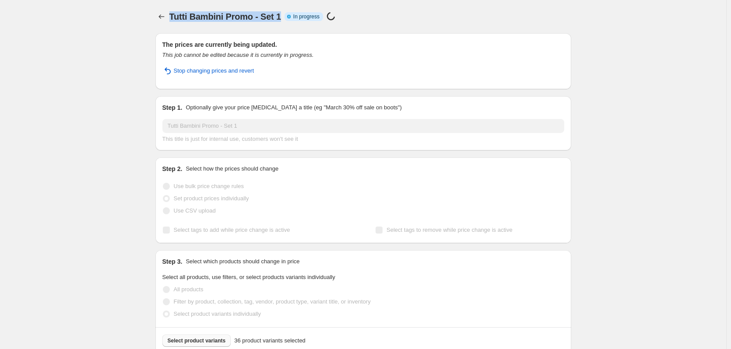
drag, startPoint x: 282, startPoint y: 17, endPoint x: 172, endPoint y: 16, distance: 110.8
click at [172, 16] on span "Tutti Bambini Promo - Set 1" at bounding box center [225, 17] width 112 height 10
copy span "Tutti Bambini Promo - Set 1"
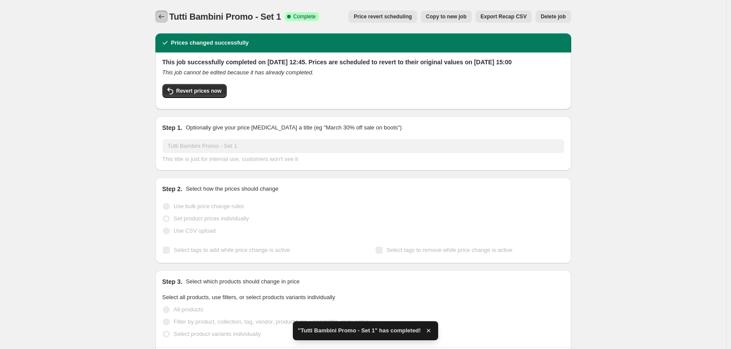
click at [166, 19] on icon "Price change jobs" at bounding box center [161, 16] width 9 height 9
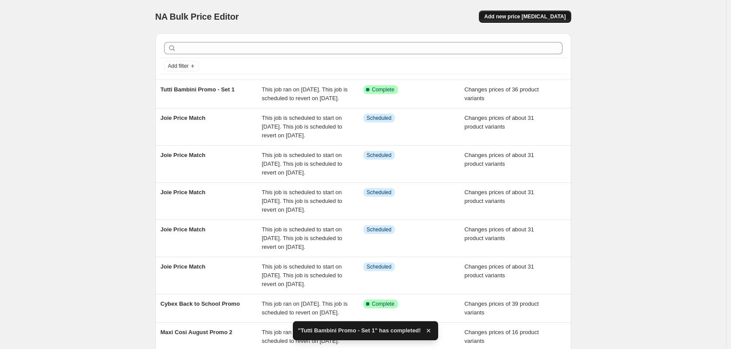
click at [556, 20] on span "Add new price [MEDICAL_DATA]" at bounding box center [524, 16] width 81 height 7
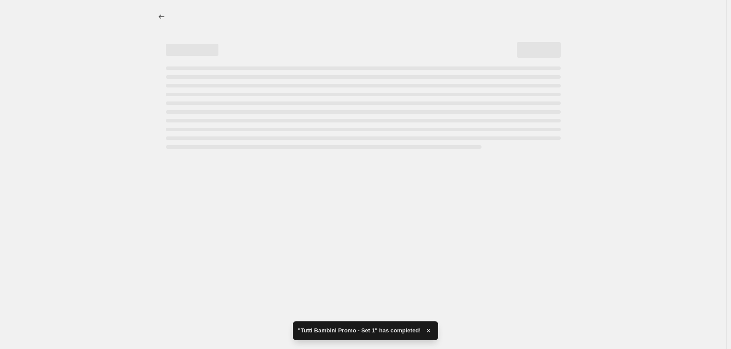
select select "percentage"
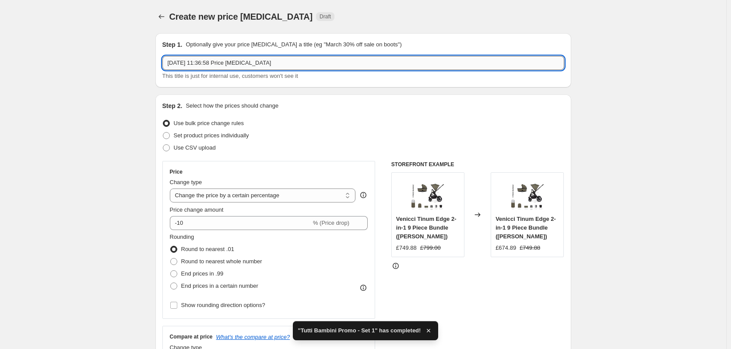
click at [284, 63] on input "[DATE] 11:36:58 Price [MEDICAL_DATA]" at bounding box center [363, 63] width 402 height 14
paste input "Tutti Bambini Promo - Set 1"
type input "Tutti Bambini Promo - Set 2"
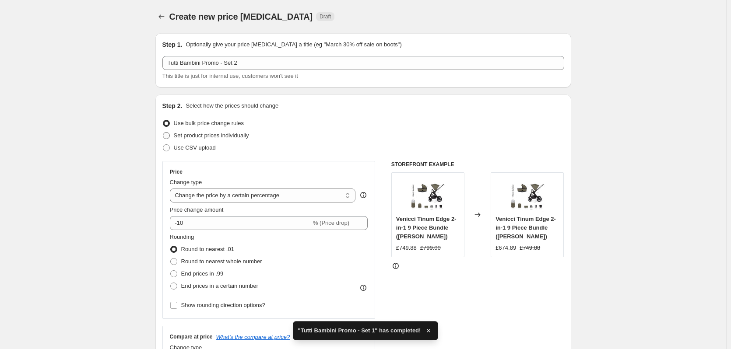
click at [170, 136] on span at bounding box center [166, 136] width 8 height 8
click at [163, 133] on input "Set product prices individually" at bounding box center [163, 132] width 0 height 0
radio input "true"
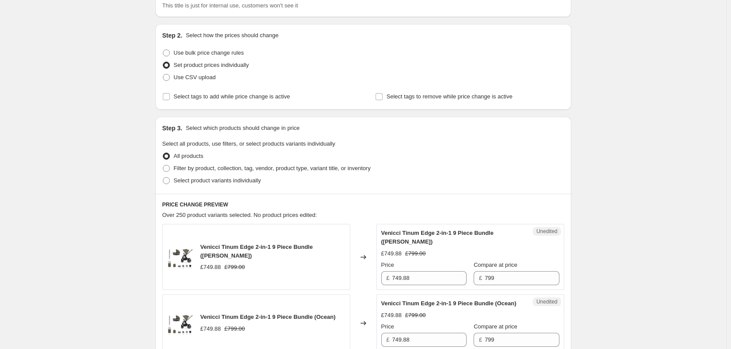
scroll to position [131, 0]
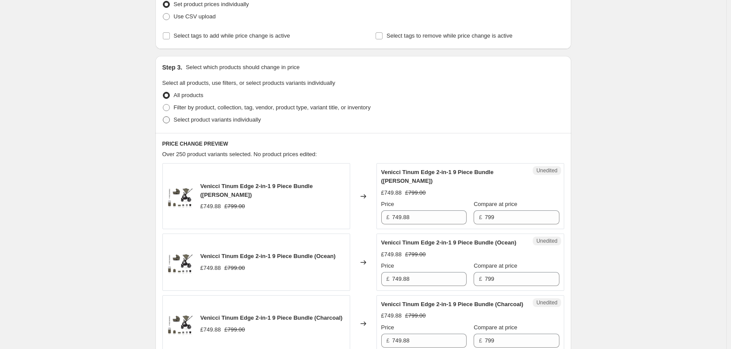
click at [201, 119] on span "Select product variants individually" at bounding box center [217, 119] width 87 height 7
click at [163, 117] on input "Select product variants individually" at bounding box center [163, 116] width 0 height 0
radio input "true"
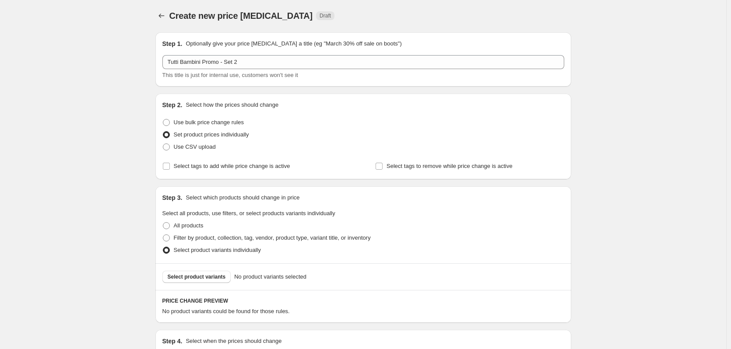
scroll to position [0, 0]
